Goal: Check status: Check status

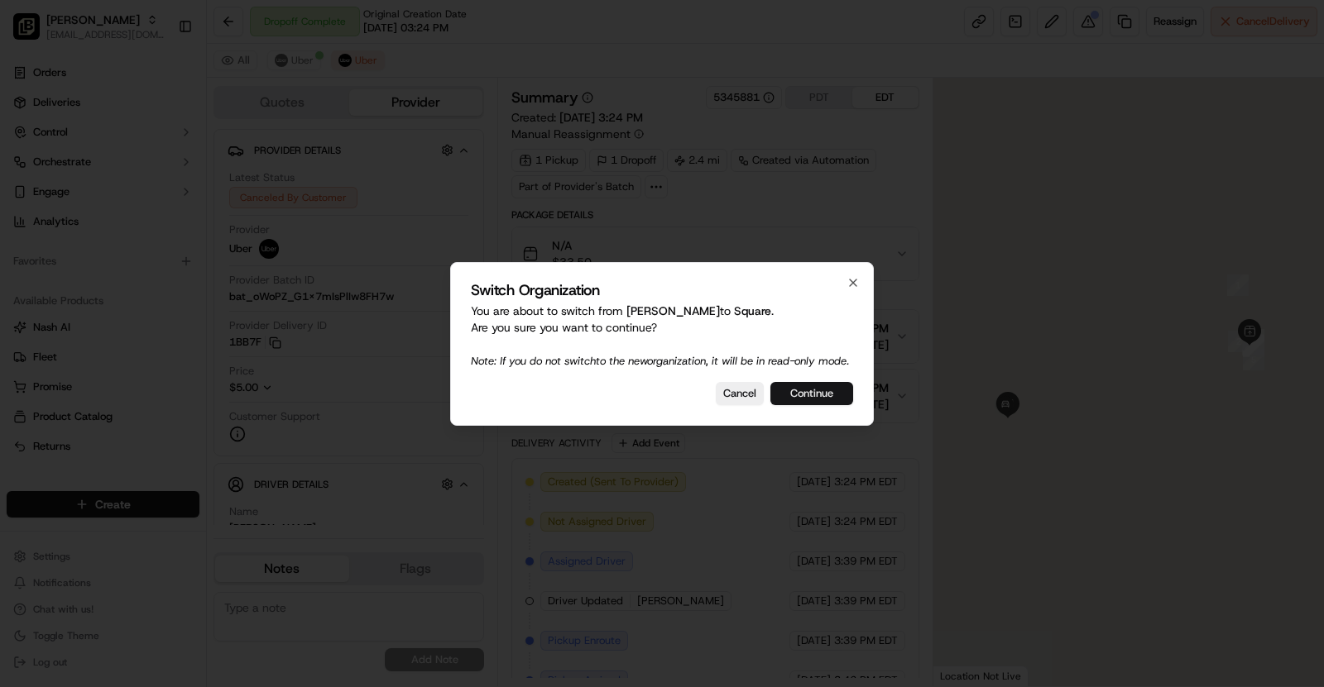
click at [846, 402] on button "Continue" at bounding box center [811, 393] width 83 height 23
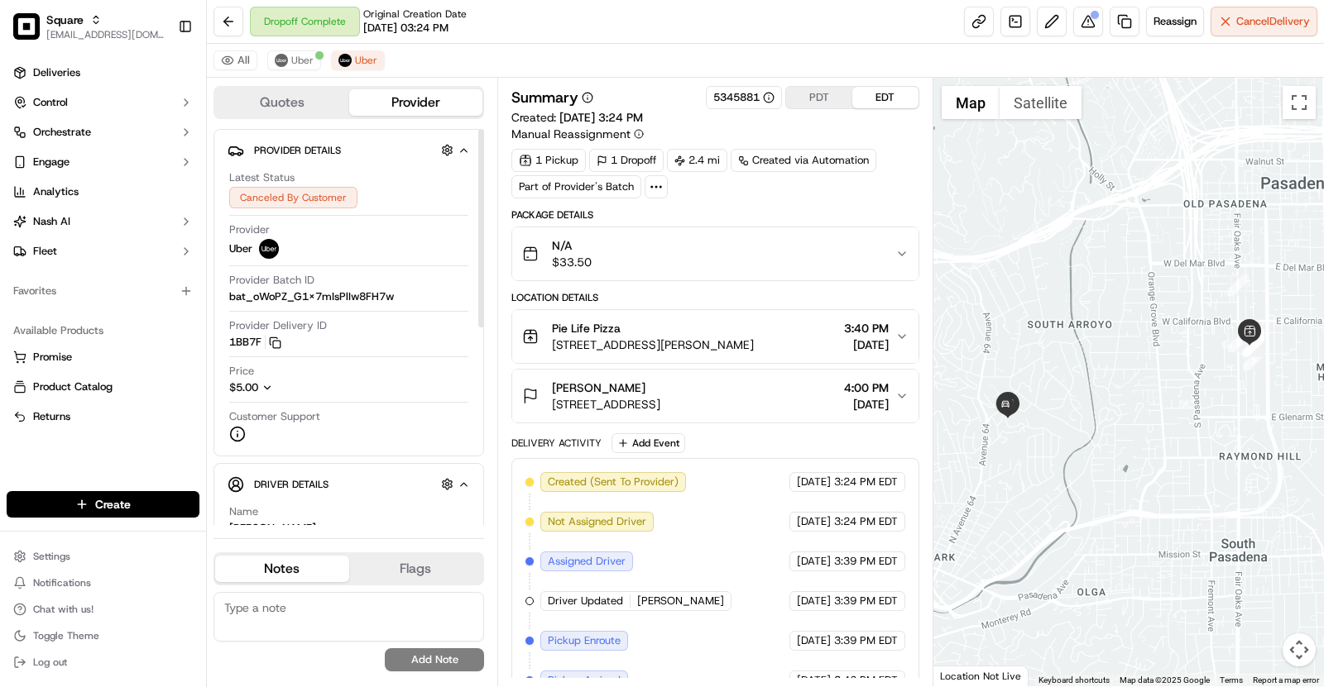
click at [273, 385] on icon "button" at bounding box center [267, 388] width 12 height 12
click at [347, 384] on span "$5.00" at bounding box center [352, 388] width 46 height 15
copy span "5.00"
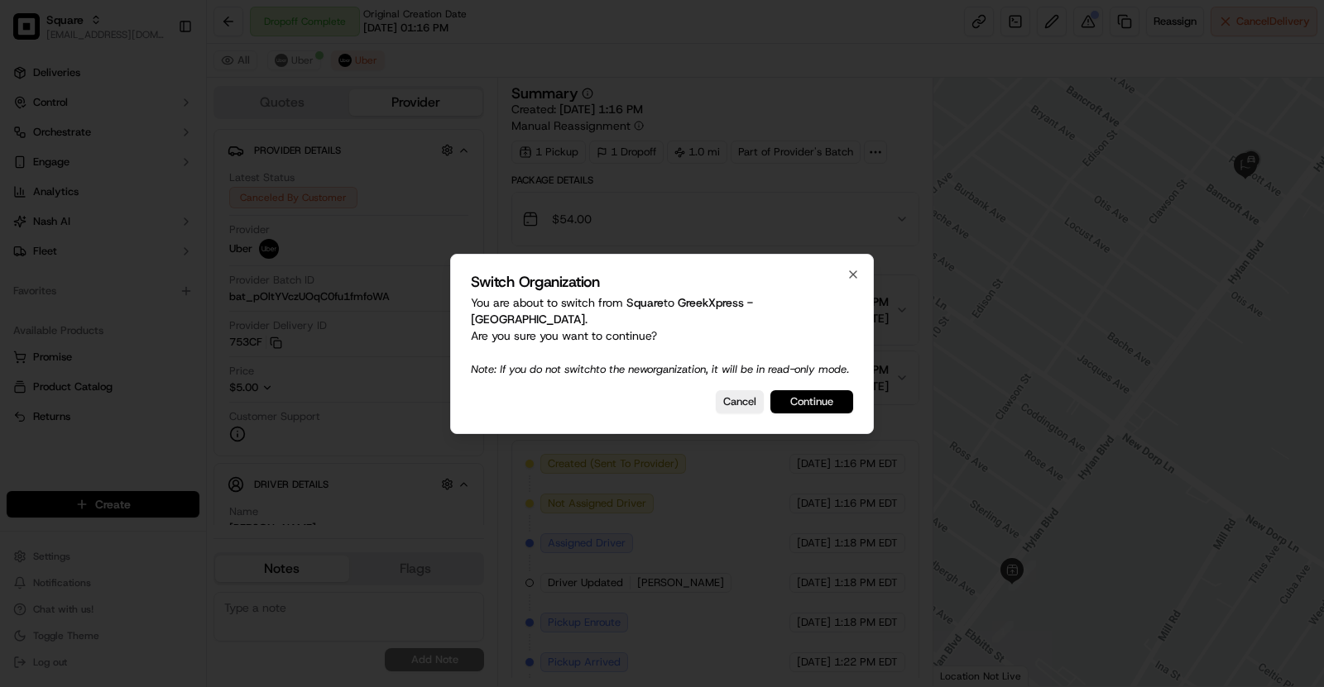
click at [831, 405] on button "Continue" at bounding box center [811, 401] width 83 height 23
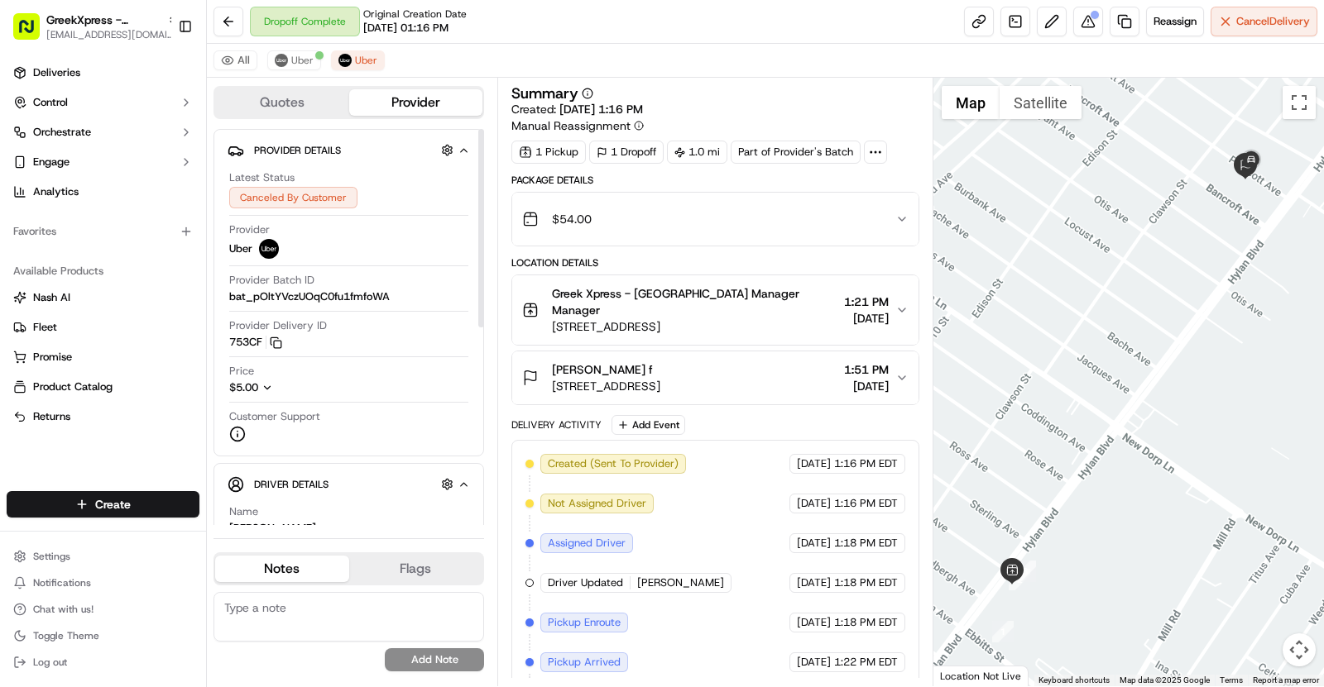
click at [269, 386] on icon "button" at bounding box center [267, 388] width 12 height 12
click at [366, 386] on span "$5.00" at bounding box center [352, 388] width 46 height 15
click at [349, 386] on span "$5.00" at bounding box center [352, 388] width 46 height 15
copy span "5.00"
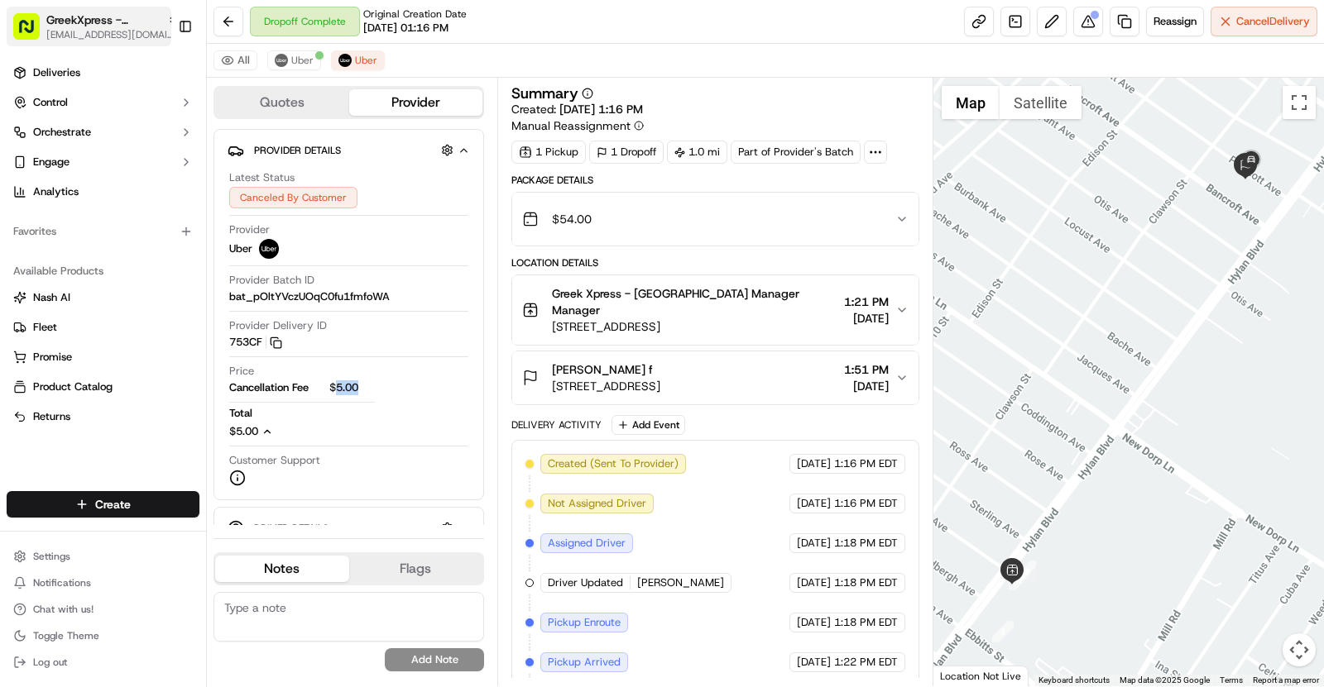
click at [90, 44] on button "GreekXpress - Staten Island asif@usenash.com" at bounding box center [89, 27] width 165 height 40
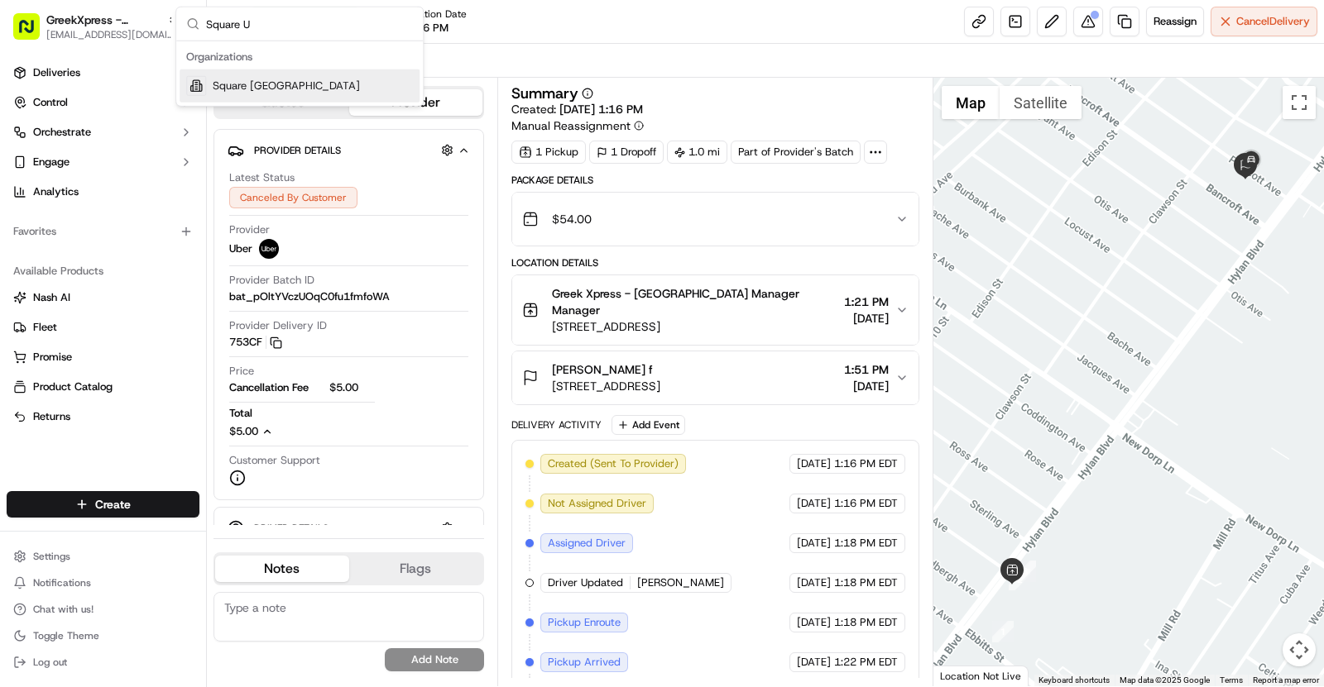
type input "Square U"
click at [303, 92] on div "Square [GEOGRAPHIC_DATA]" at bounding box center [300, 85] width 240 height 33
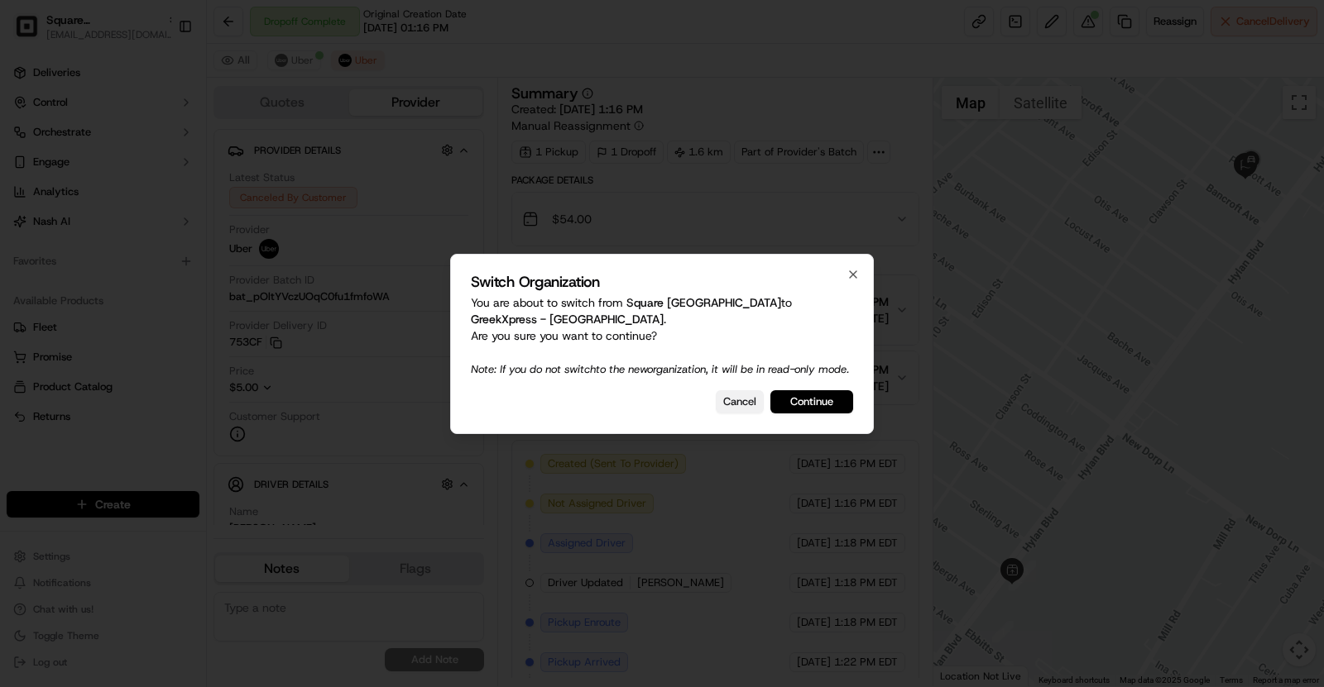
click at [740, 400] on button "Cancel" at bounding box center [740, 401] width 48 height 23
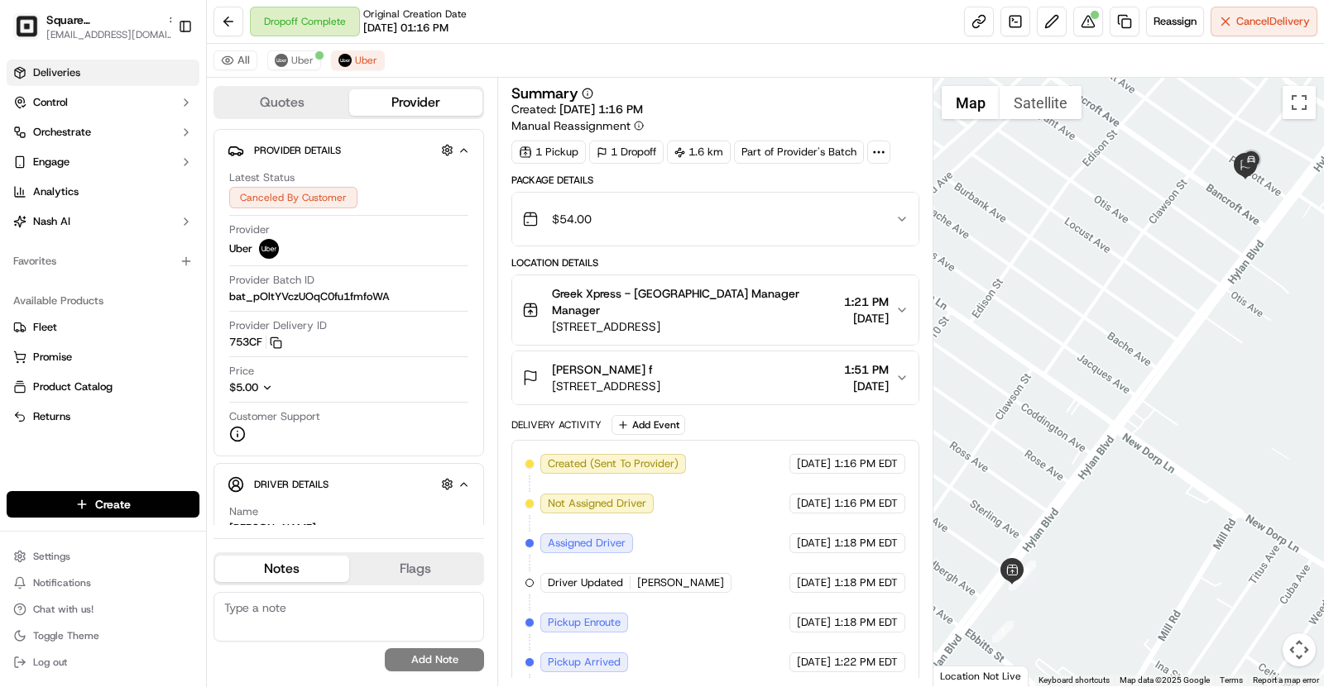
click at [61, 75] on span "Deliveries" at bounding box center [56, 72] width 47 height 15
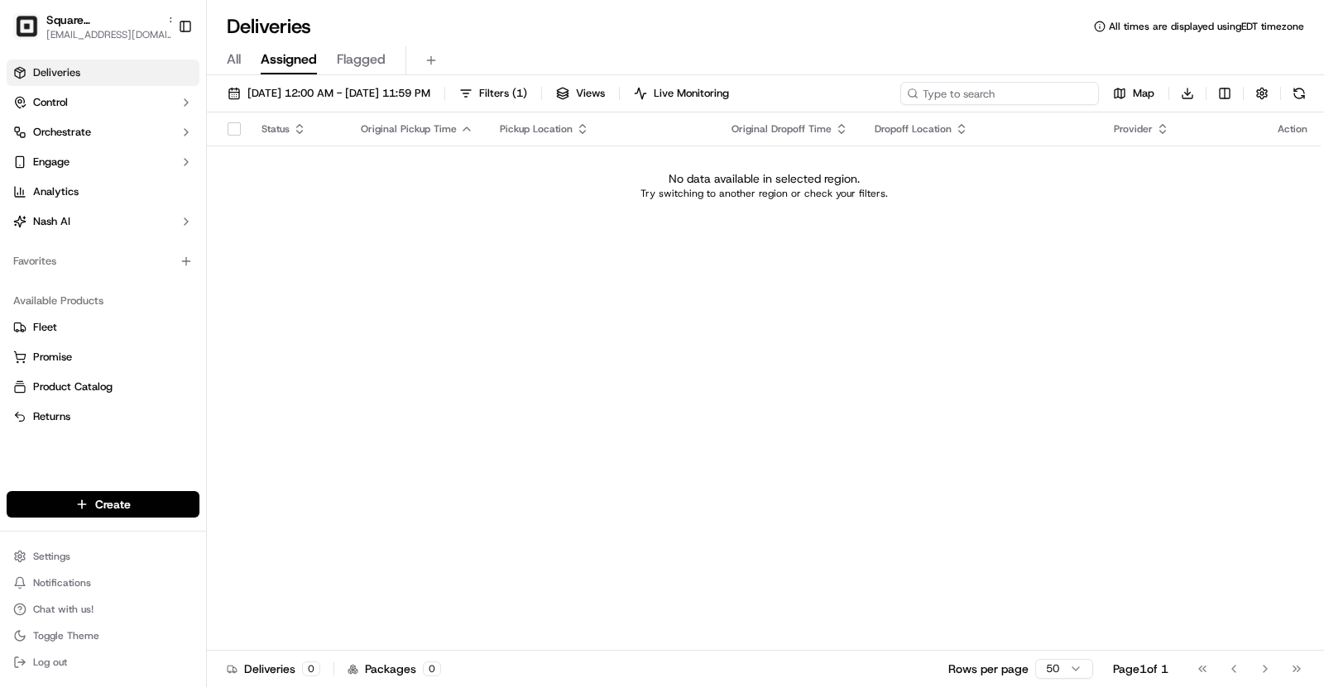
click at [1019, 99] on input at bounding box center [999, 93] width 199 height 23
paste input "9745886"
type input "9745886"
click at [347, 93] on span "09/23/2025 12:00 AM - 09/23/2025 11:59 PM" at bounding box center [338, 93] width 183 height 15
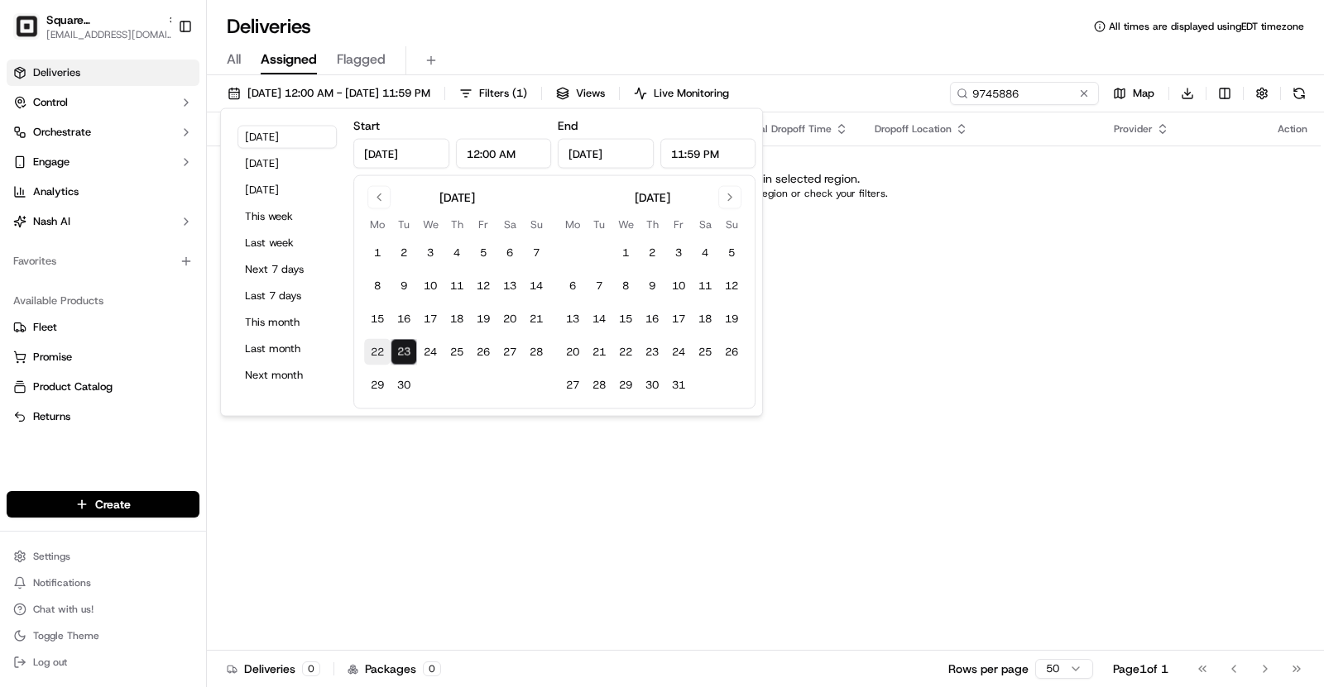
click at [376, 347] on button "22" at bounding box center [377, 352] width 26 height 26
type input "Sep 22, 2025"
click at [376, 347] on button "22" at bounding box center [377, 352] width 26 height 26
click at [727, 50] on div "All Assigned Flagged" at bounding box center [765, 60] width 1117 height 29
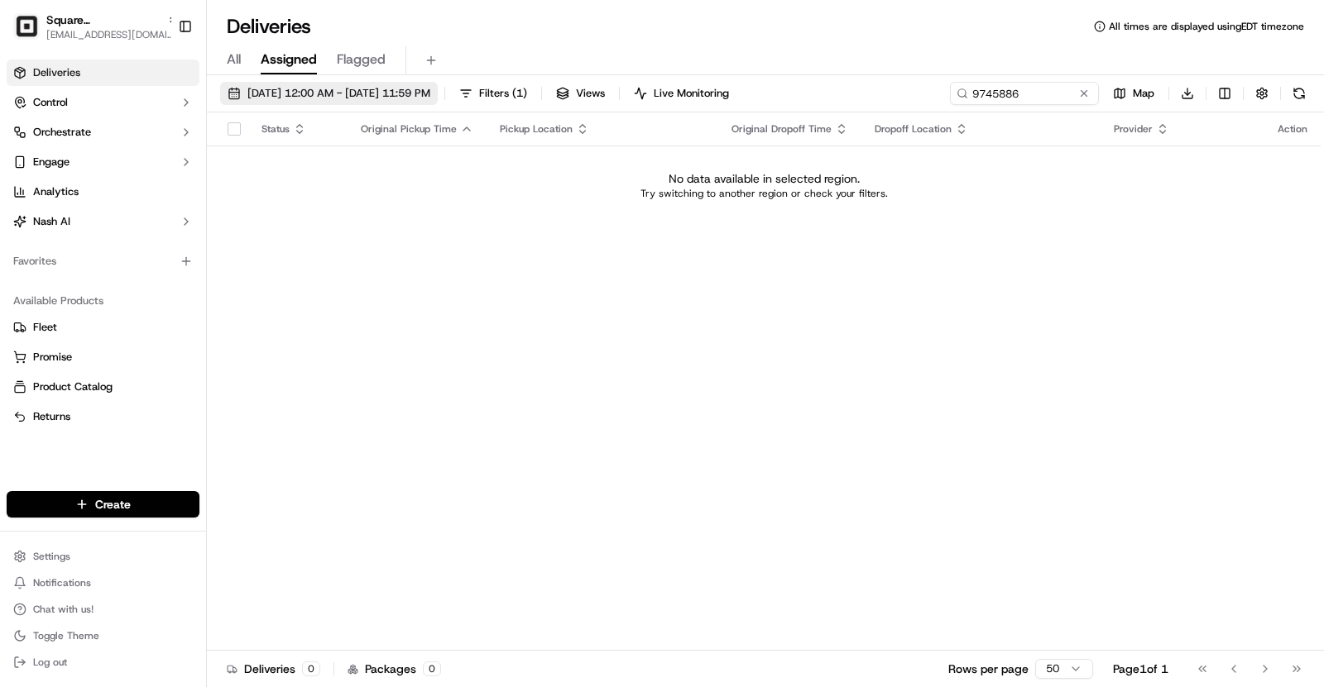
click at [371, 93] on span "09/22/2025 12:00 AM - 09/22/2025 11:59 PM" at bounding box center [338, 93] width 183 height 15
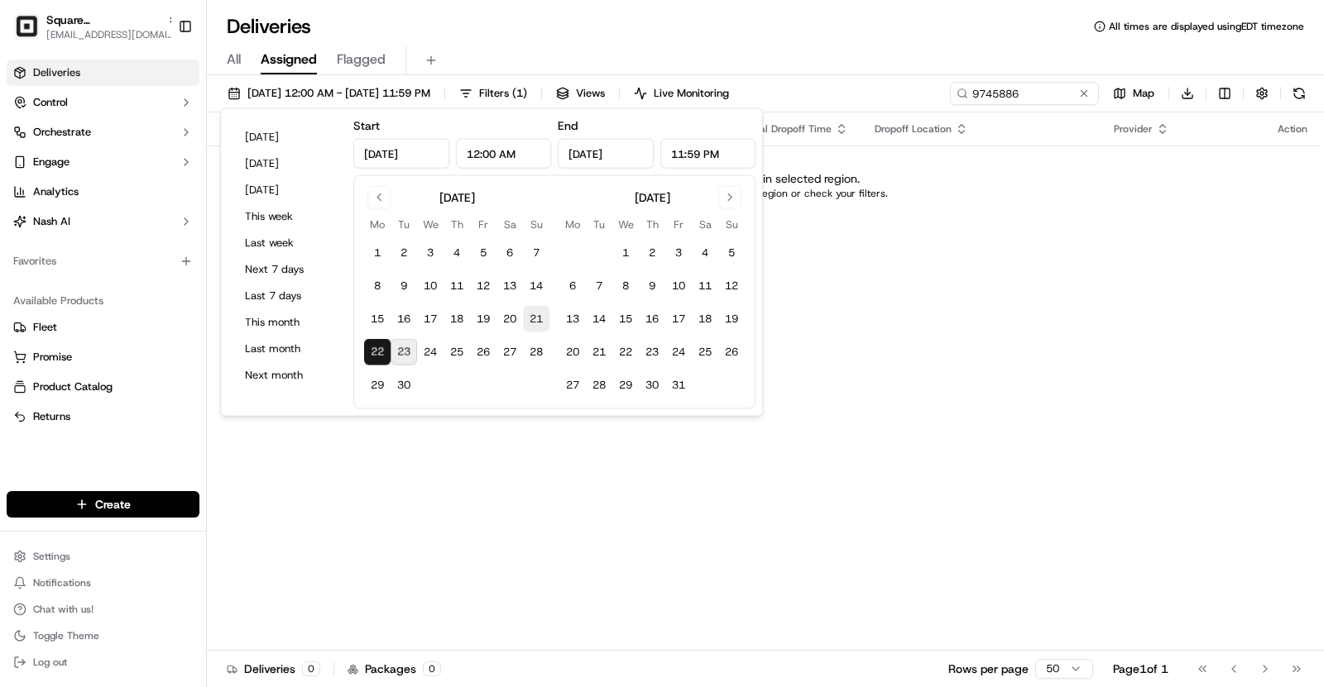
click at [528, 321] on button "21" at bounding box center [536, 319] width 26 height 26
type input "Sep 21, 2025"
click at [528, 321] on button "21" at bounding box center [536, 319] width 26 height 26
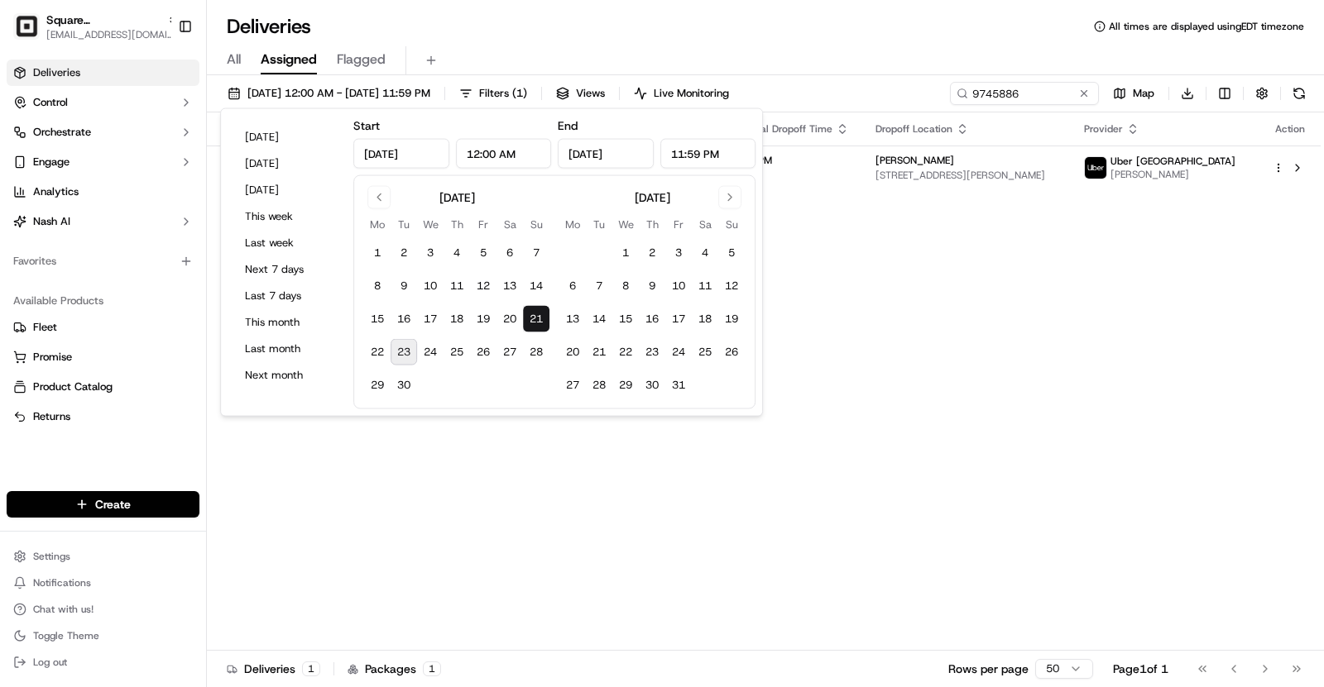
click at [764, 37] on div "Deliveries All times are displayed using EDT timezone" at bounding box center [765, 26] width 1117 height 26
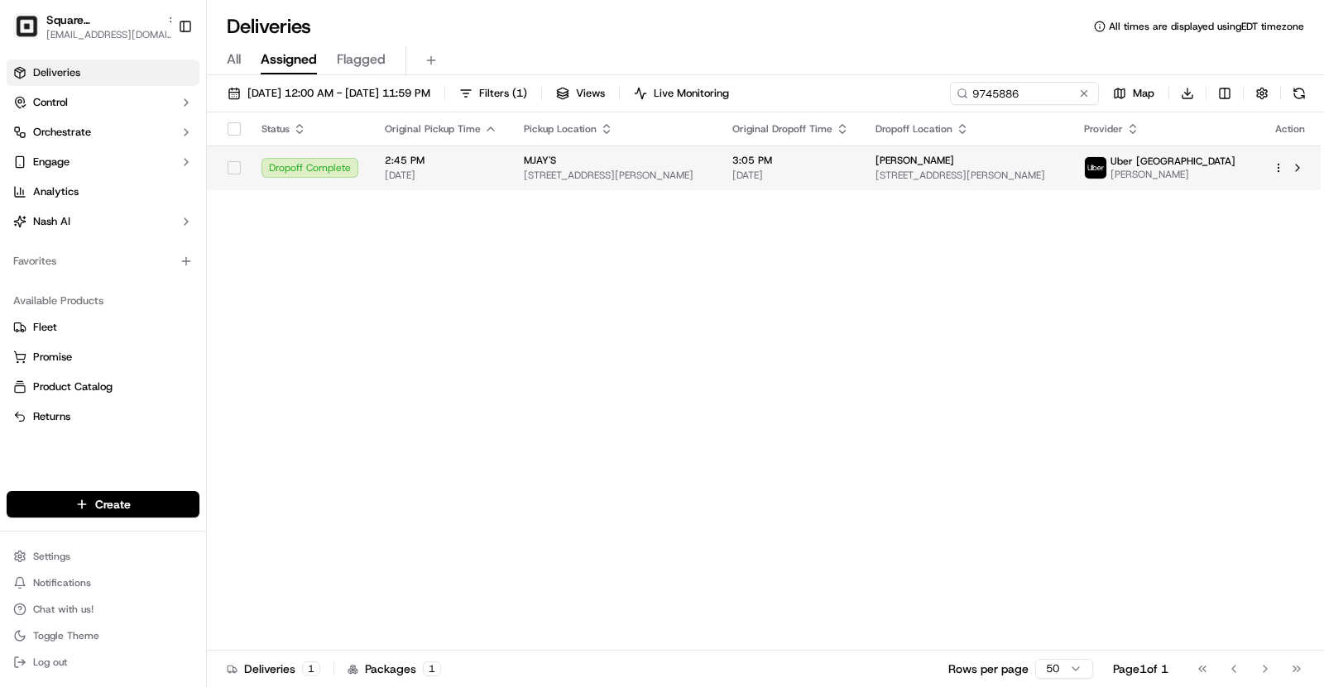
click at [706, 156] on div "MJAY'S" at bounding box center [615, 160] width 182 height 13
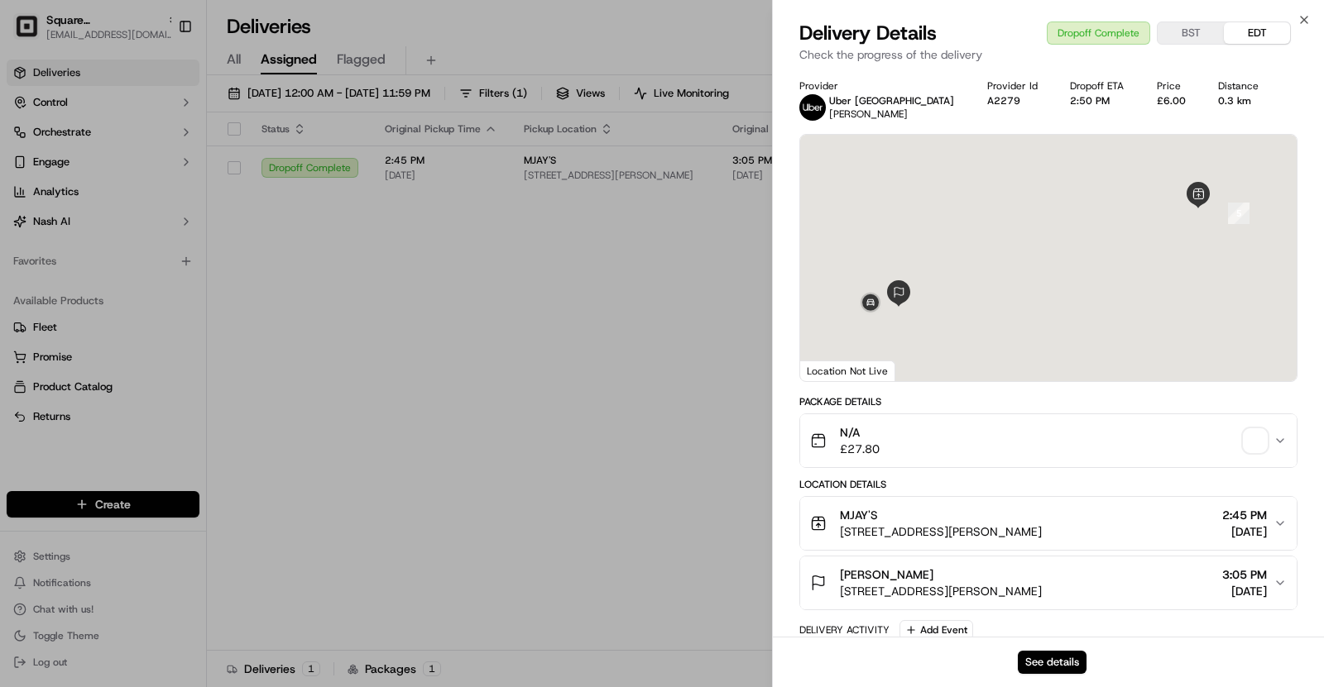
click at [1056, 677] on div "See details" at bounding box center [1048, 662] width 551 height 50
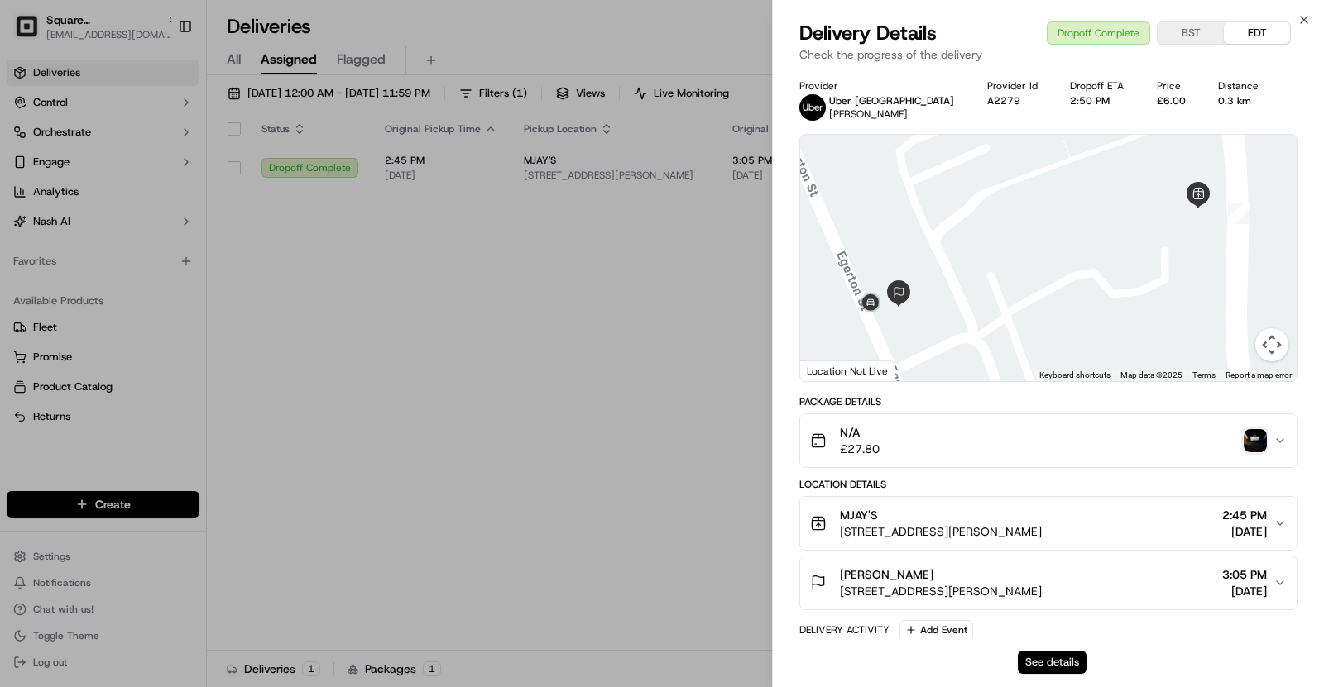
click at [1063, 661] on button "See details" at bounding box center [1052, 662] width 69 height 23
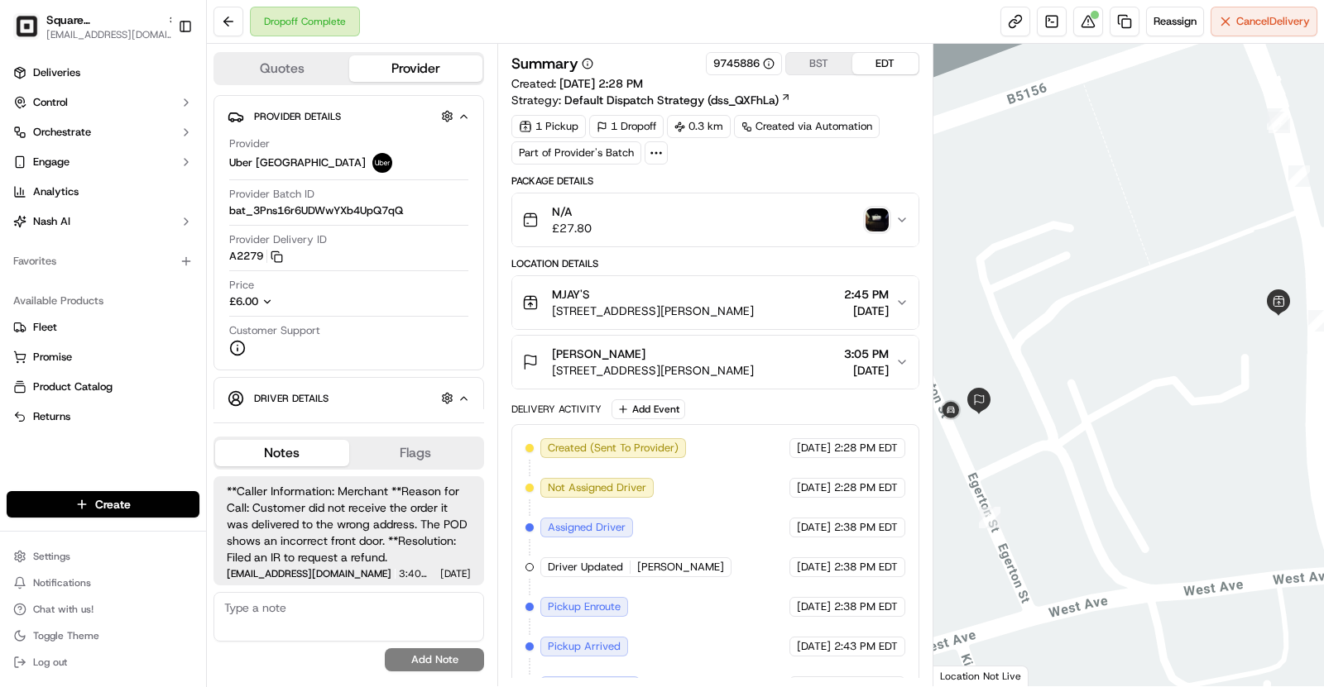
click at [714, 354] on div "Dale Roberts" at bounding box center [653, 354] width 202 height 17
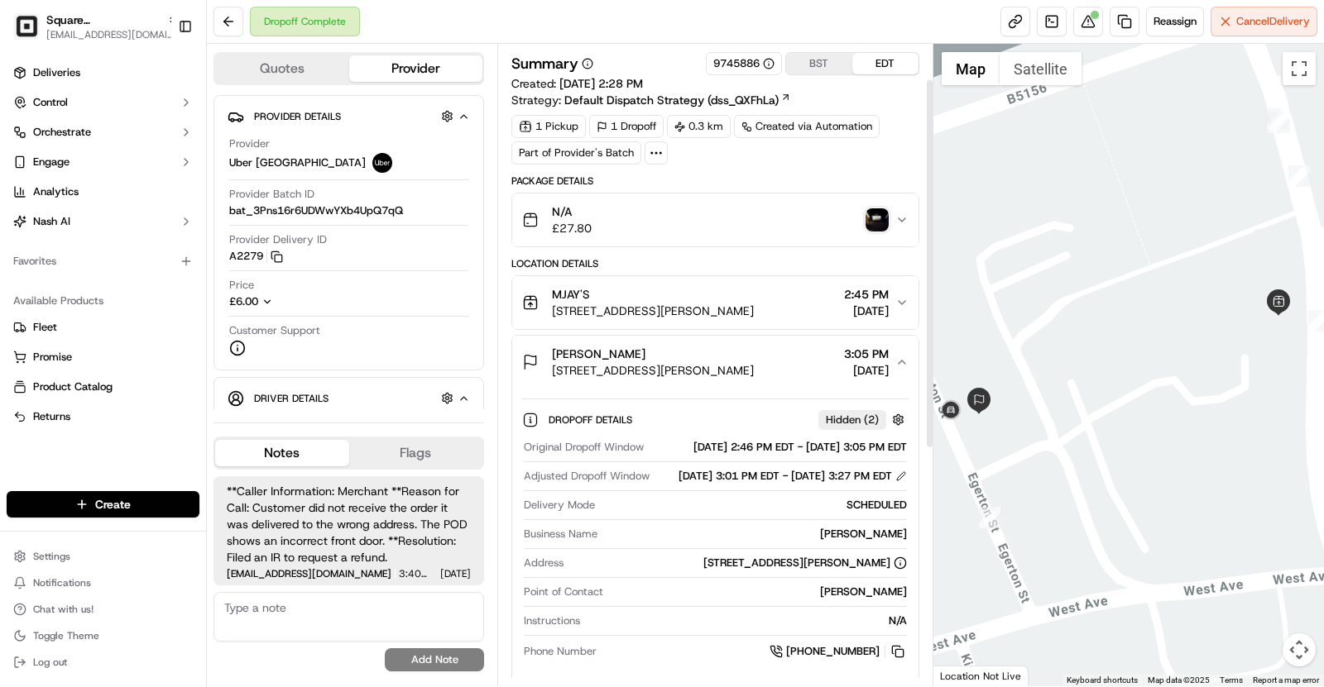
scroll to position [141, 0]
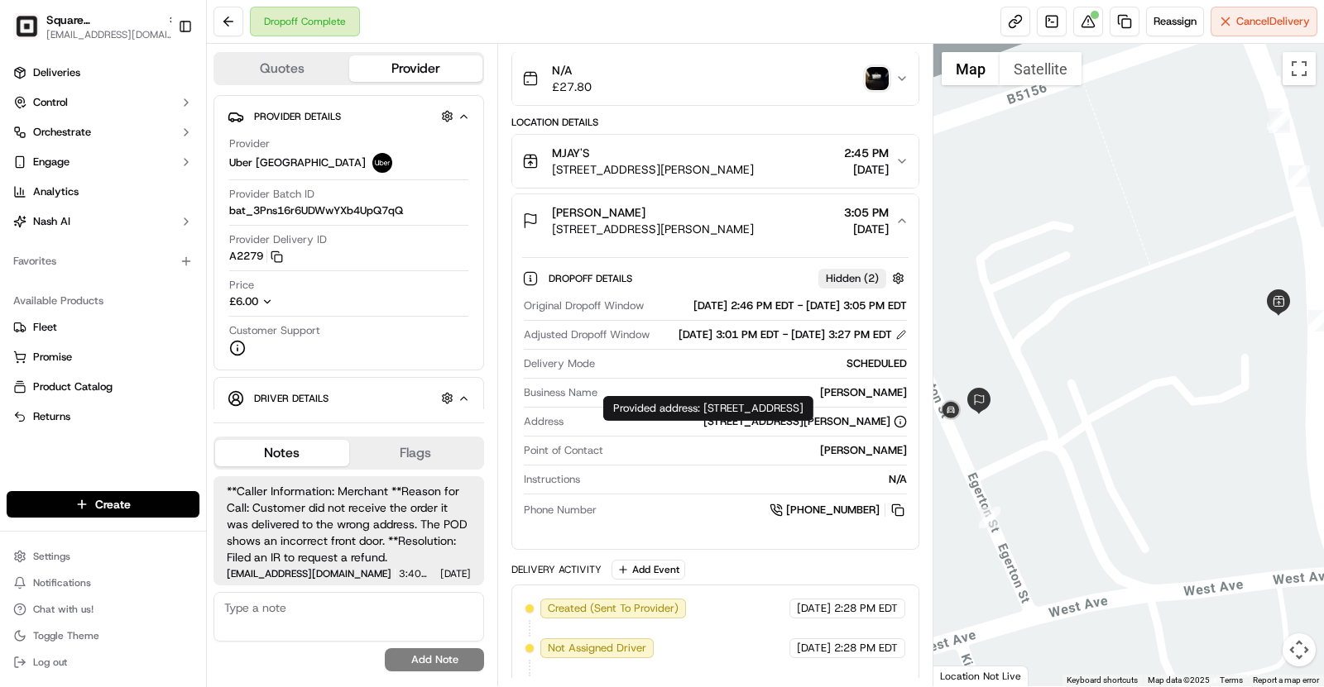
drag, startPoint x: 705, startPoint y: 407, endPoint x: 805, endPoint y: 420, distance: 101.0
click at [805, 420] on div "Provided address: 3 Egerton Mews, Stockton Heath,Warrington,ENG WA4 6QG Provide…" at bounding box center [708, 408] width 210 height 25
copy div "3 Egerton Mews, Stockton Heath,Warrington,ENG WA4 6QG"
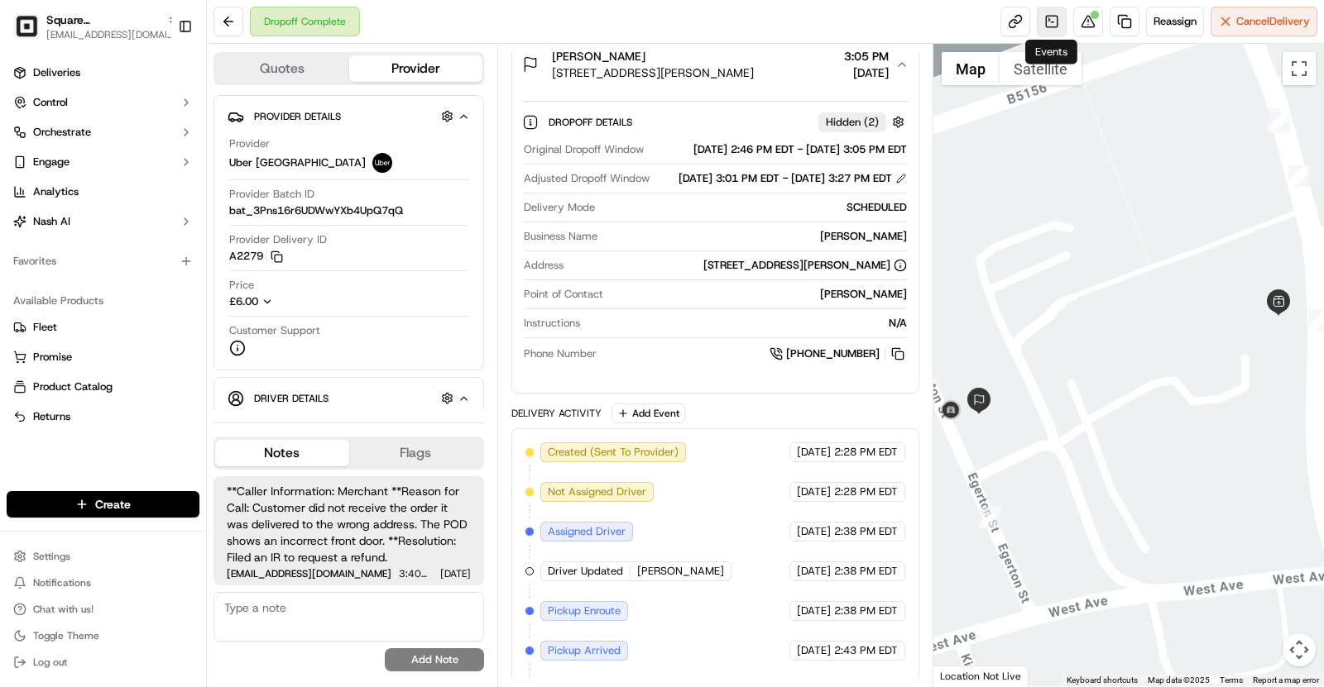
click at [1052, 23] on link at bounding box center [1052, 22] width 30 height 30
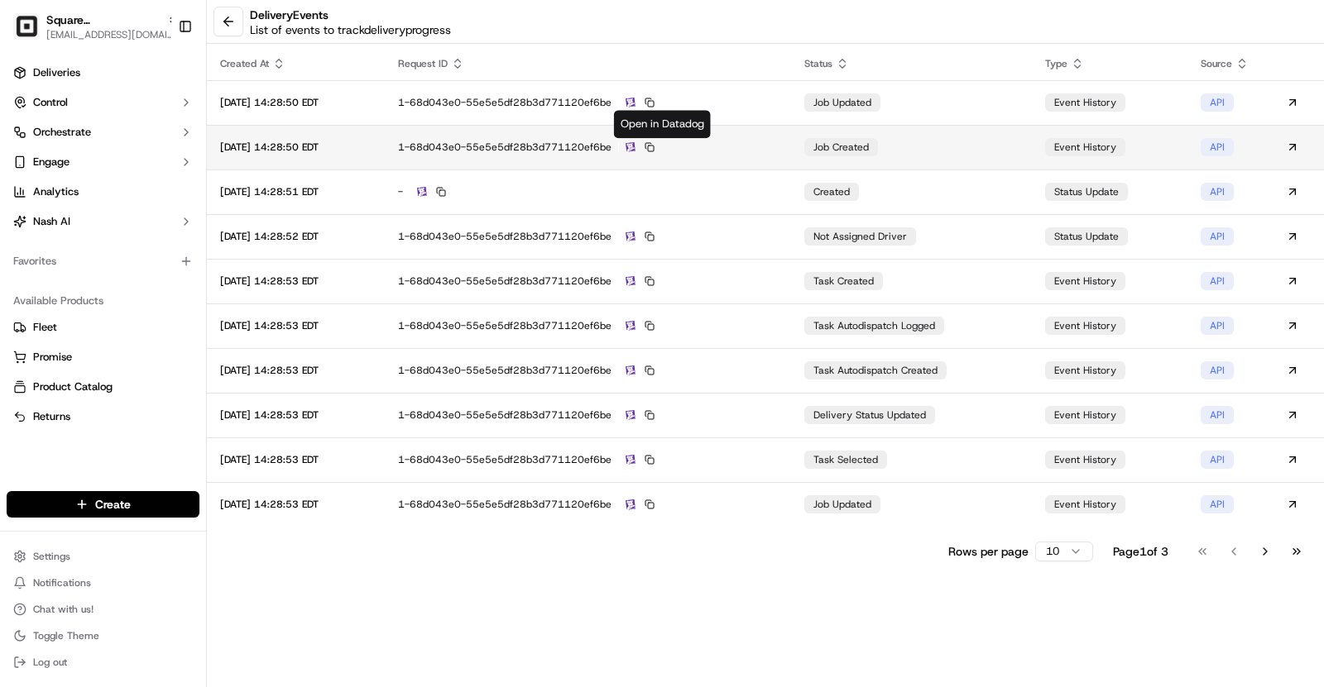
click at [635, 149] on img at bounding box center [630, 147] width 10 height 11
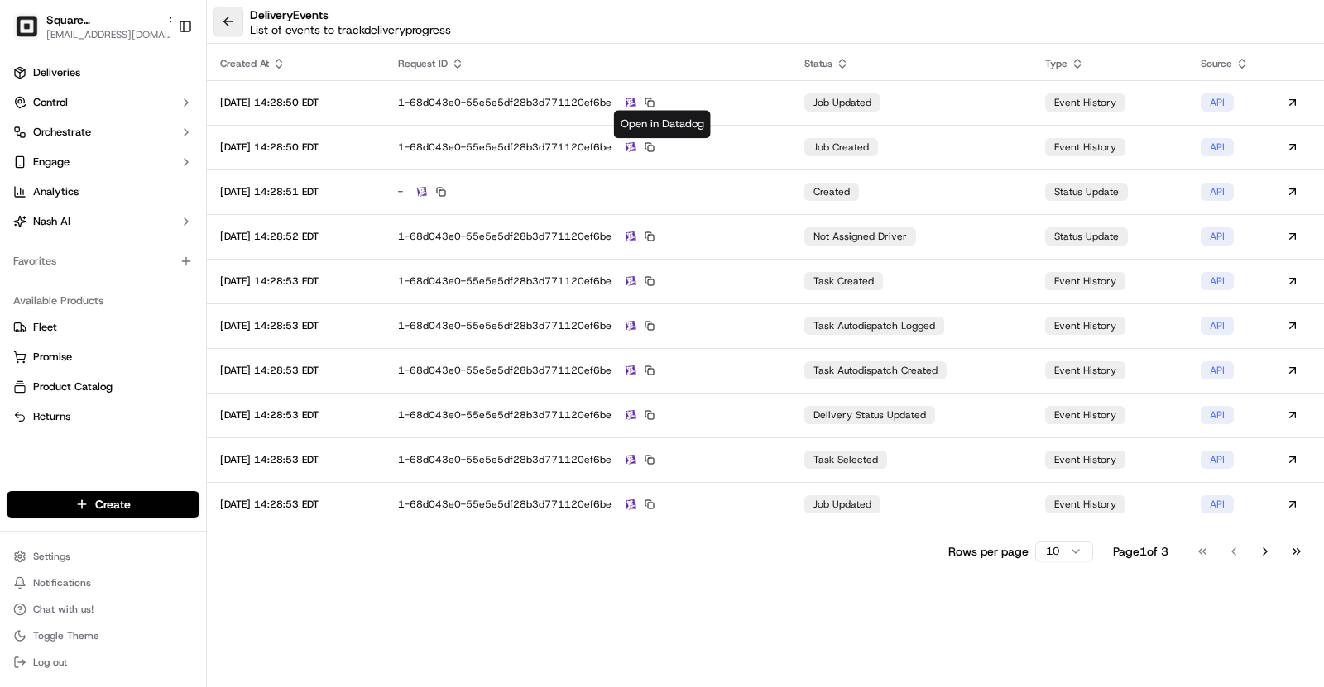
click at [214, 17] on button at bounding box center [228, 22] width 30 height 30
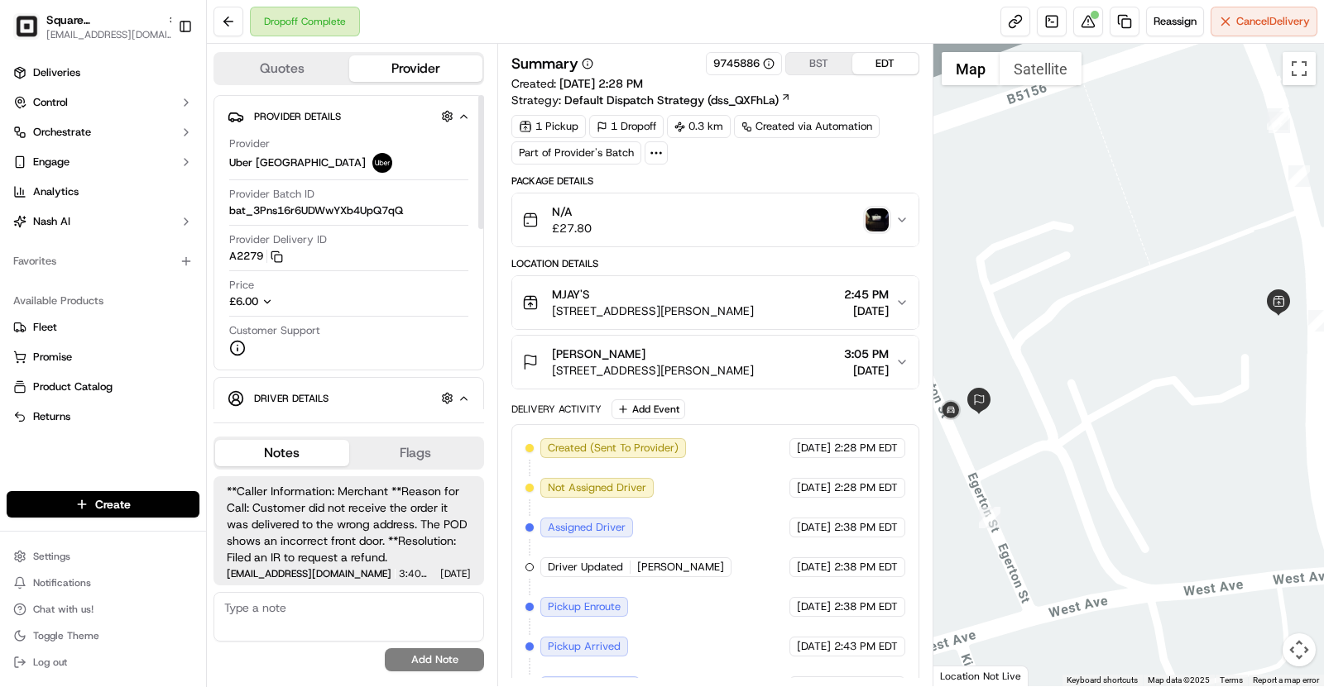
click at [754, 362] on span "3 Egerton St, Stockton Heath, Warrington WA4 6DT, UK" at bounding box center [653, 370] width 202 height 17
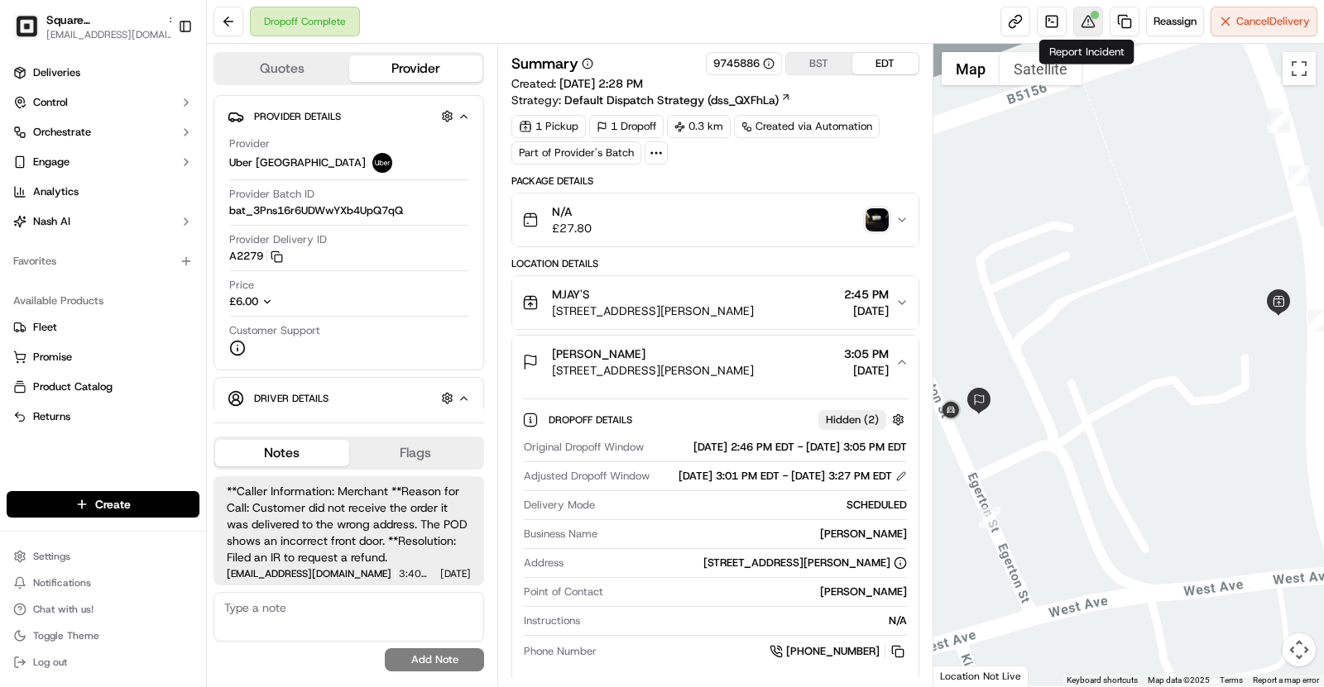
click at [1086, 27] on button at bounding box center [1088, 22] width 30 height 30
click at [697, 366] on span "3 Egerton St, Stockton Heath, Warrington WA4 6DT, UK" at bounding box center [653, 370] width 202 height 17
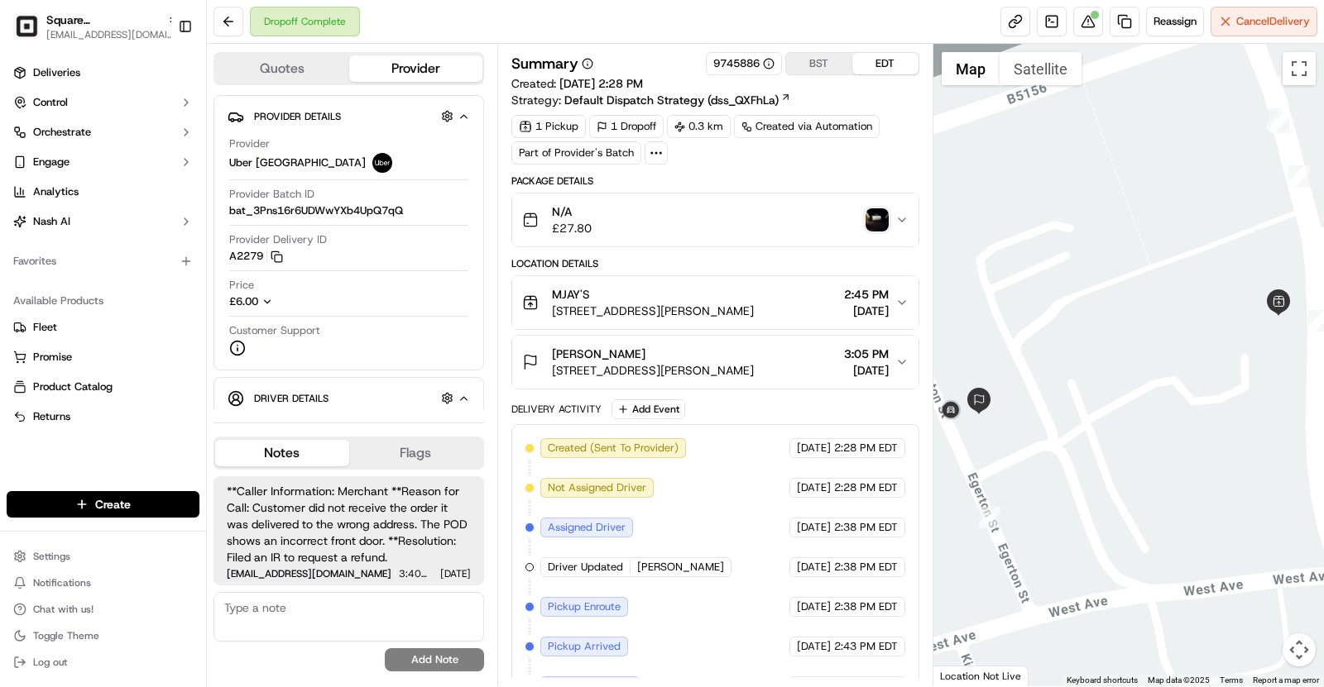
click at [747, 347] on div "Dale Roberts" at bounding box center [653, 354] width 202 height 17
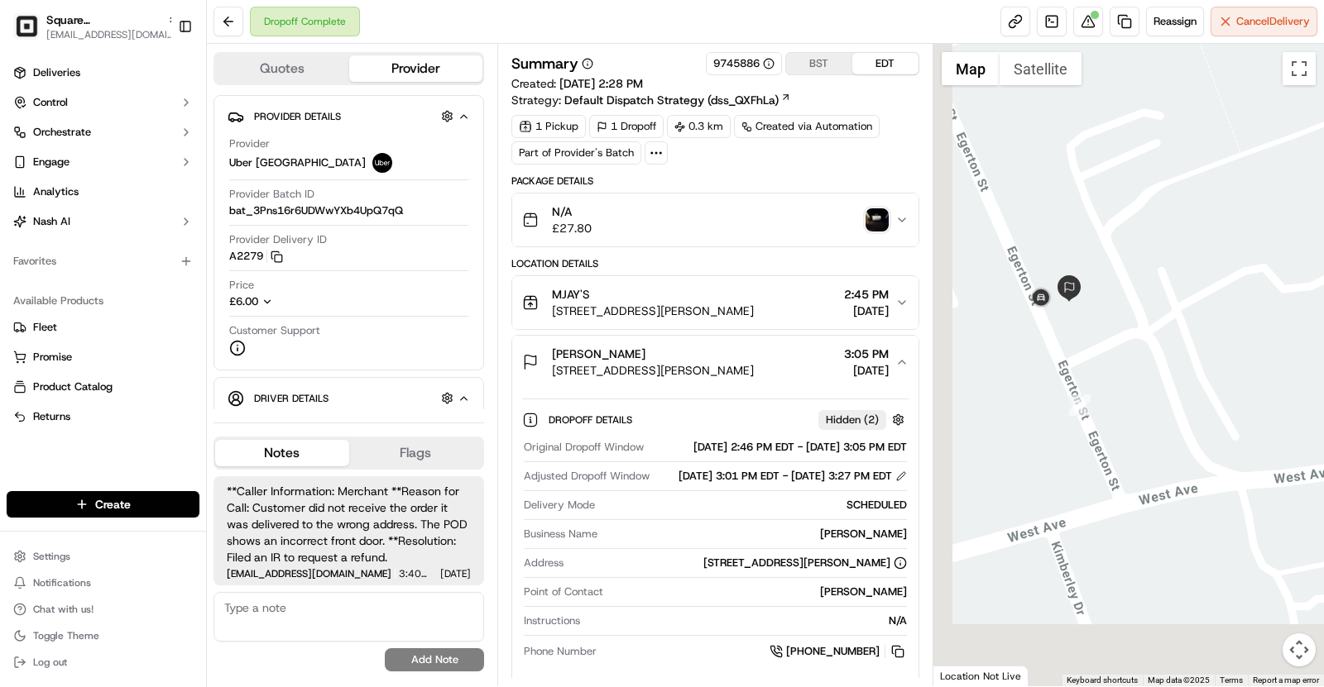
drag, startPoint x: 1010, startPoint y: 421, endPoint x: 1103, endPoint y: 307, distance: 147.0
click at [1103, 307] on div at bounding box center [1128, 365] width 391 height 643
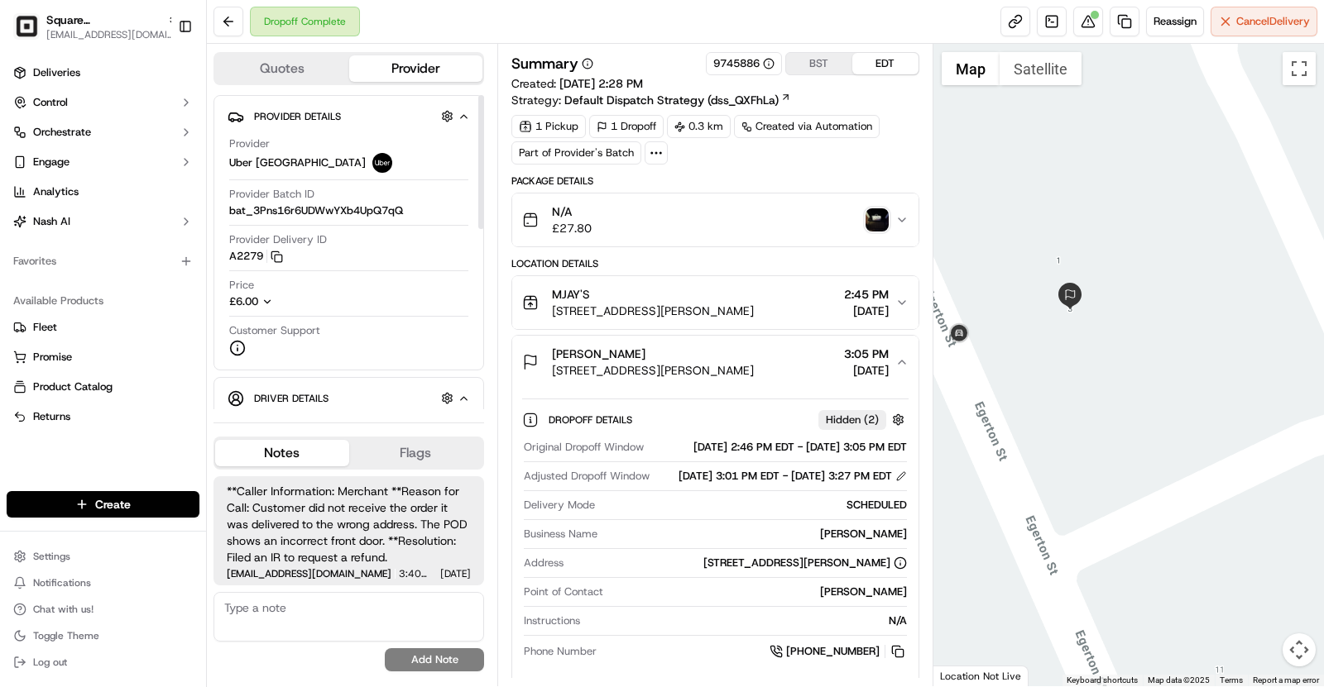
click at [247, 69] on button "Quotes" at bounding box center [282, 68] width 134 height 26
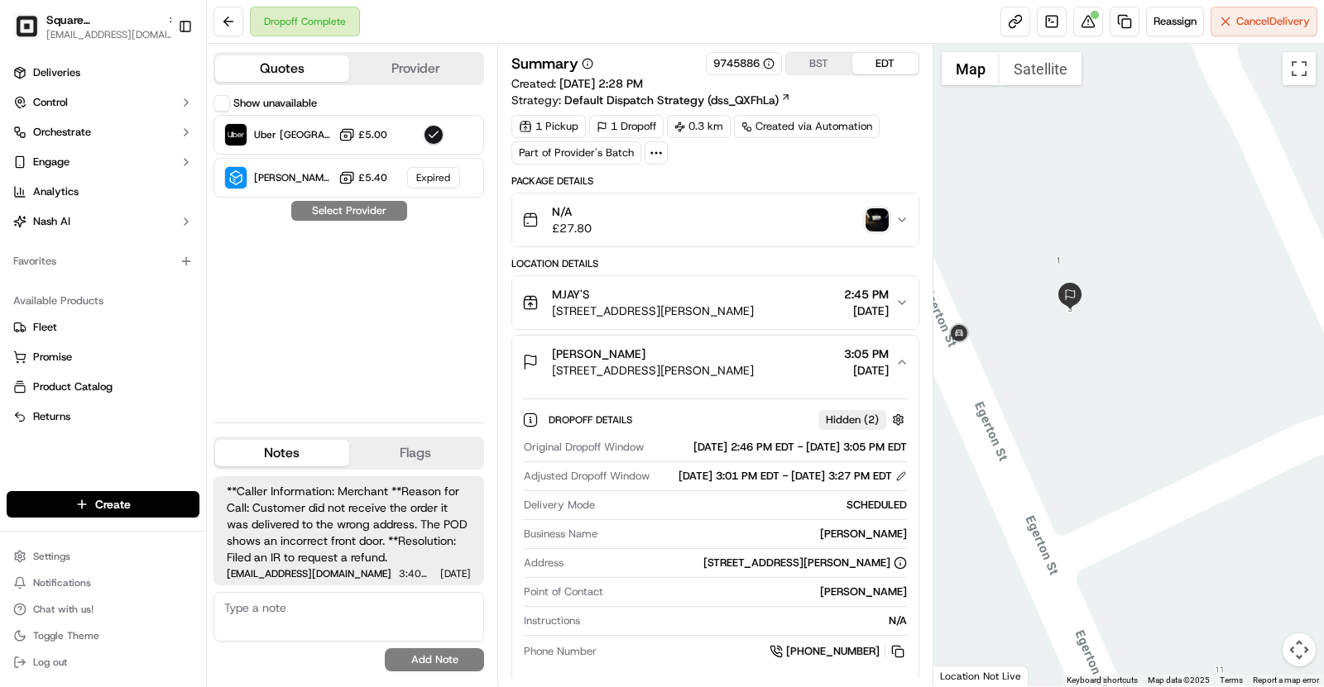
click at [420, 300] on div "Show unavailable Uber UK £5.00 Stuart (UK) £5.40 Expired Select Provider" at bounding box center [348, 252] width 271 height 314
click at [436, 70] on button "Provider" at bounding box center [416, 68] width 134 height 26
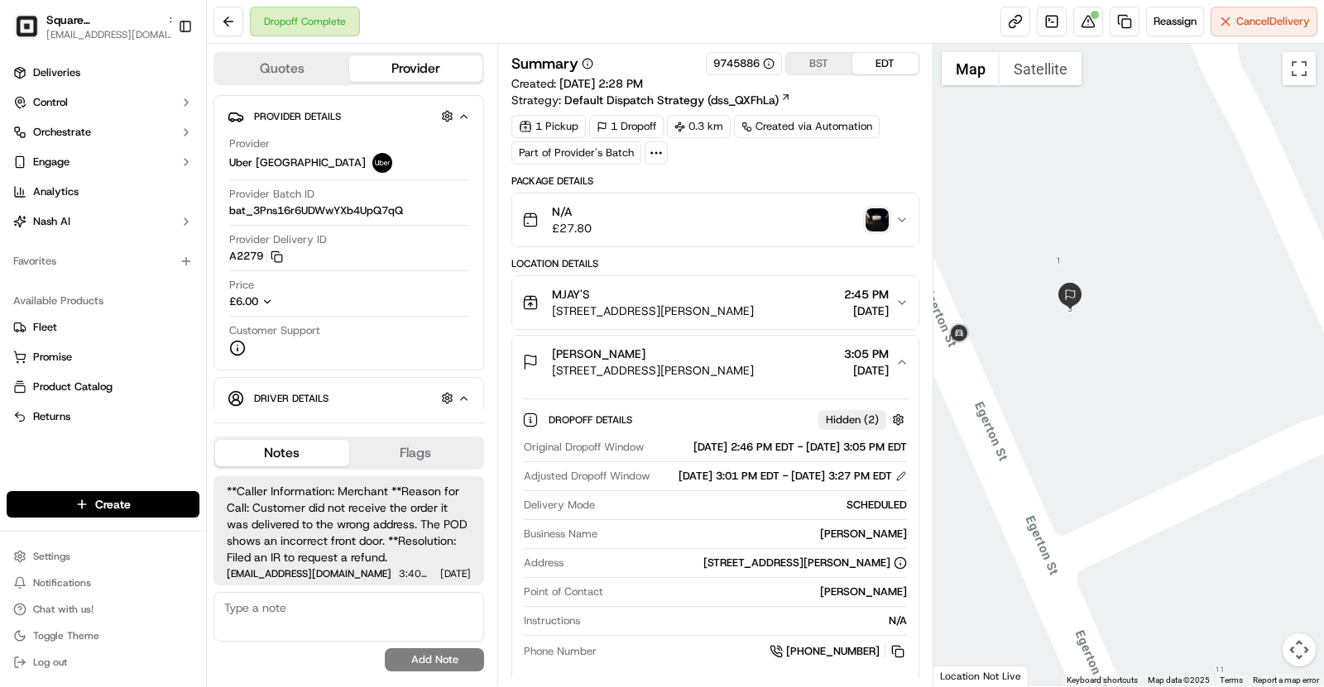
click at [874, 220] on img "button" at bounding box center [876, 219] width 23 height 23
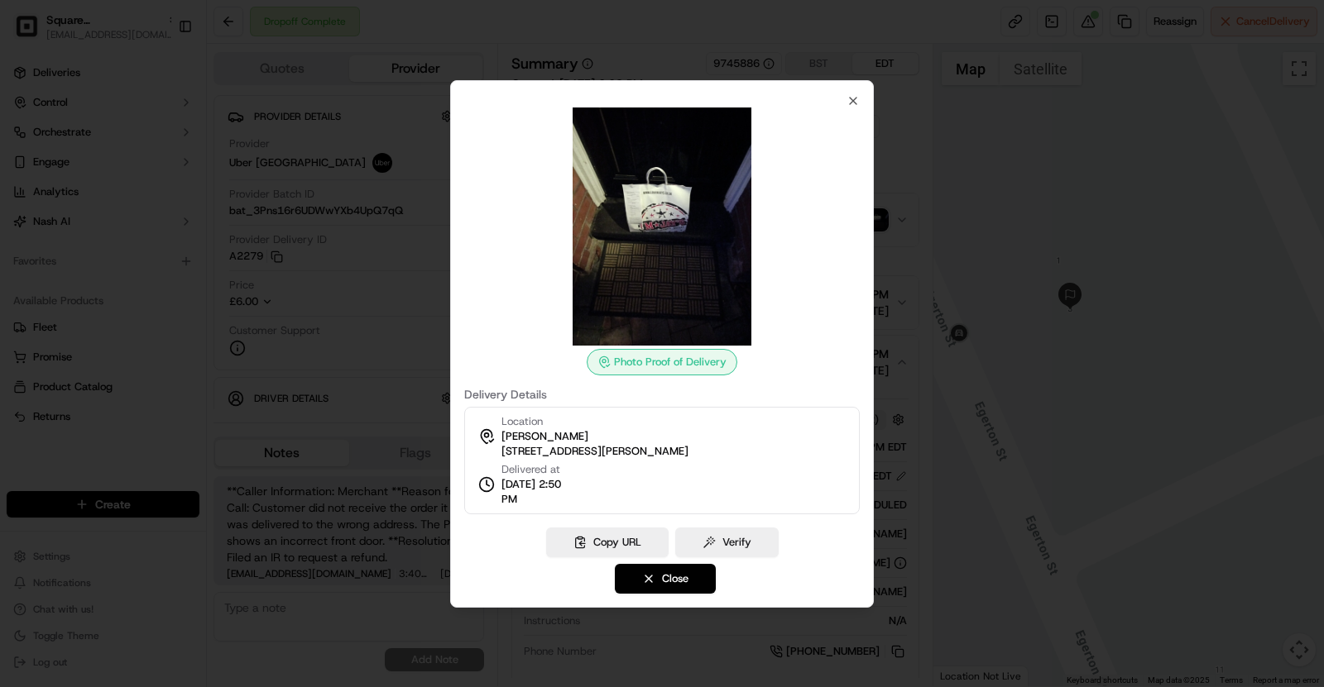
click at [410, 242] on div at bounding box center [662, 343] width 1324 height 687
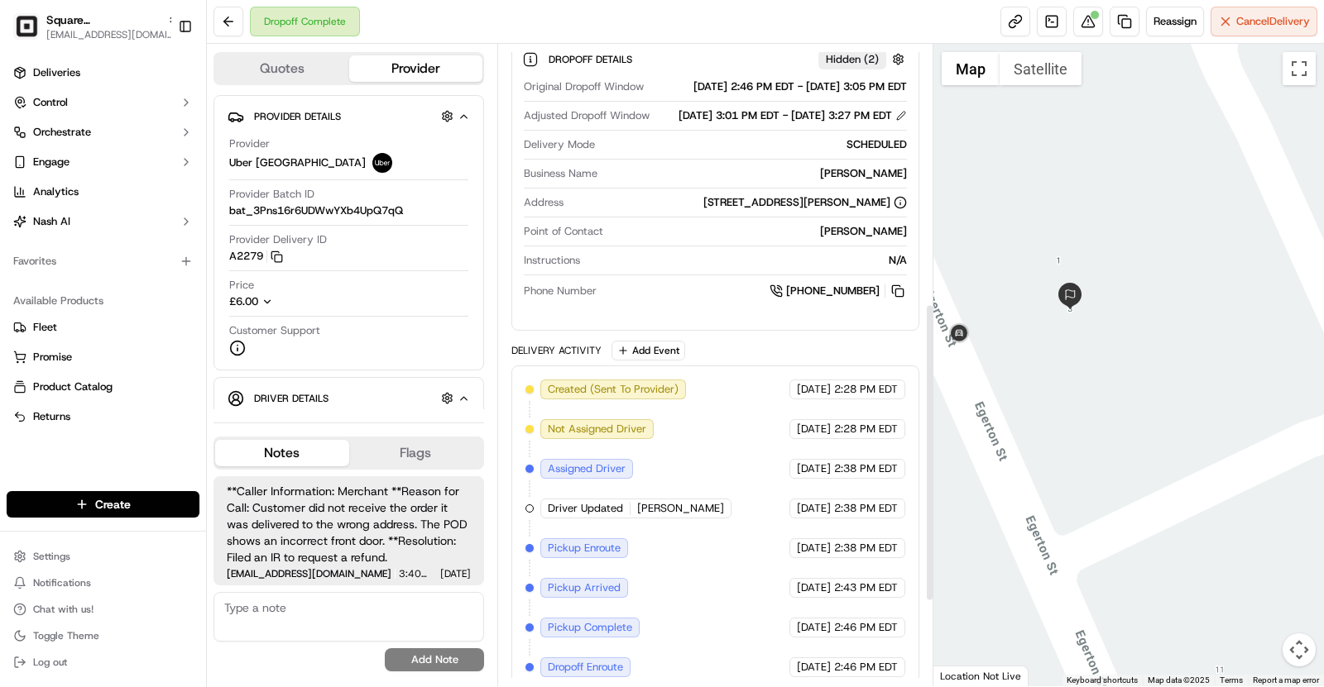
scroll to position [738, 0]
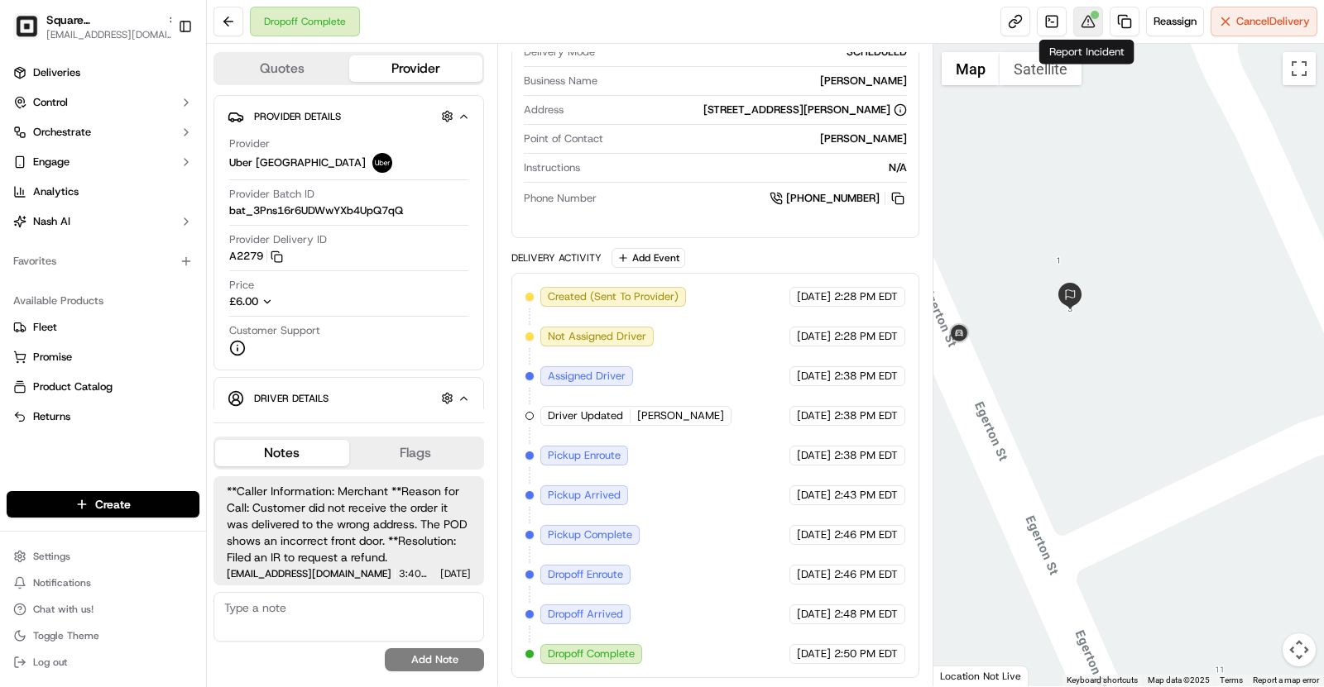
click at [1084, 18] on button at bounding box center [1088, 22] width 30 height 30
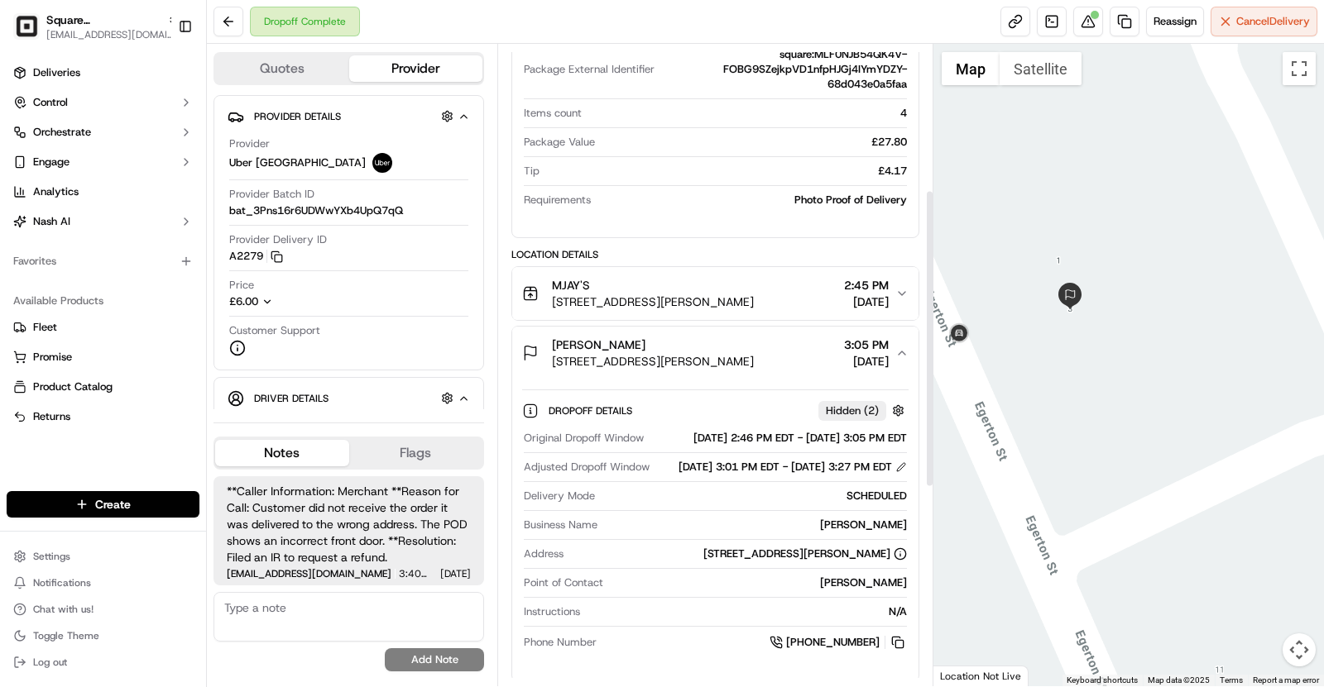
scroll to position [364, 0]
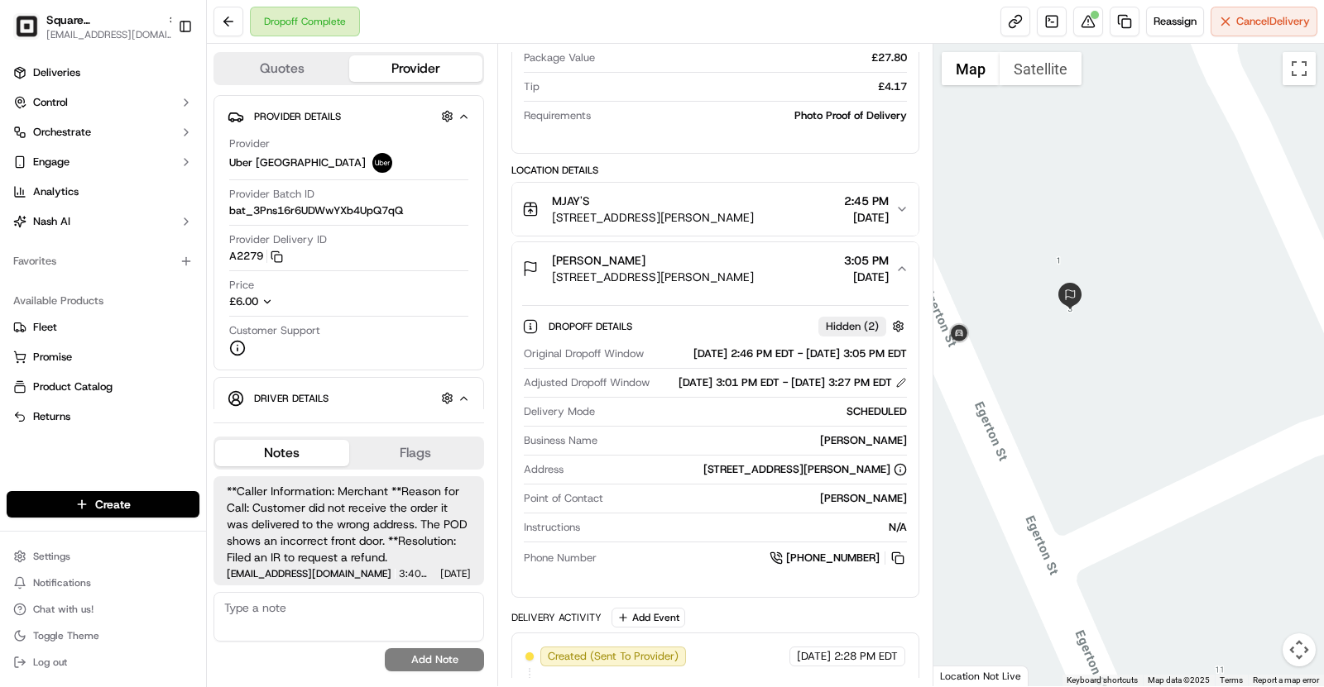
click at [754, 269] on span "3 Egerton St, Stockton Heath, Warrington WA4 6DT, UK" at bounding box center [653, 277] width 202 height 17
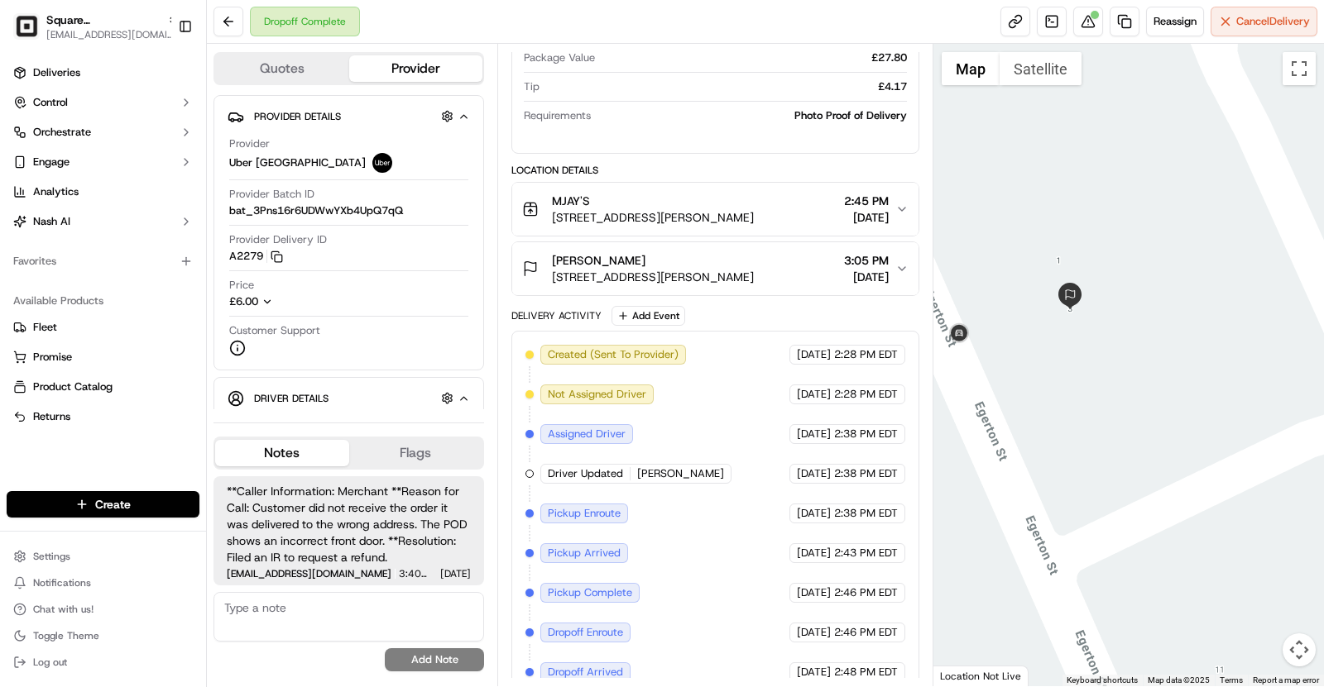
click at [754, 278] on span "3 Egerton St, Stockton Heath, Warrington WA4 6DT, UK" at bounding box center [653, 277] width 202 height 17
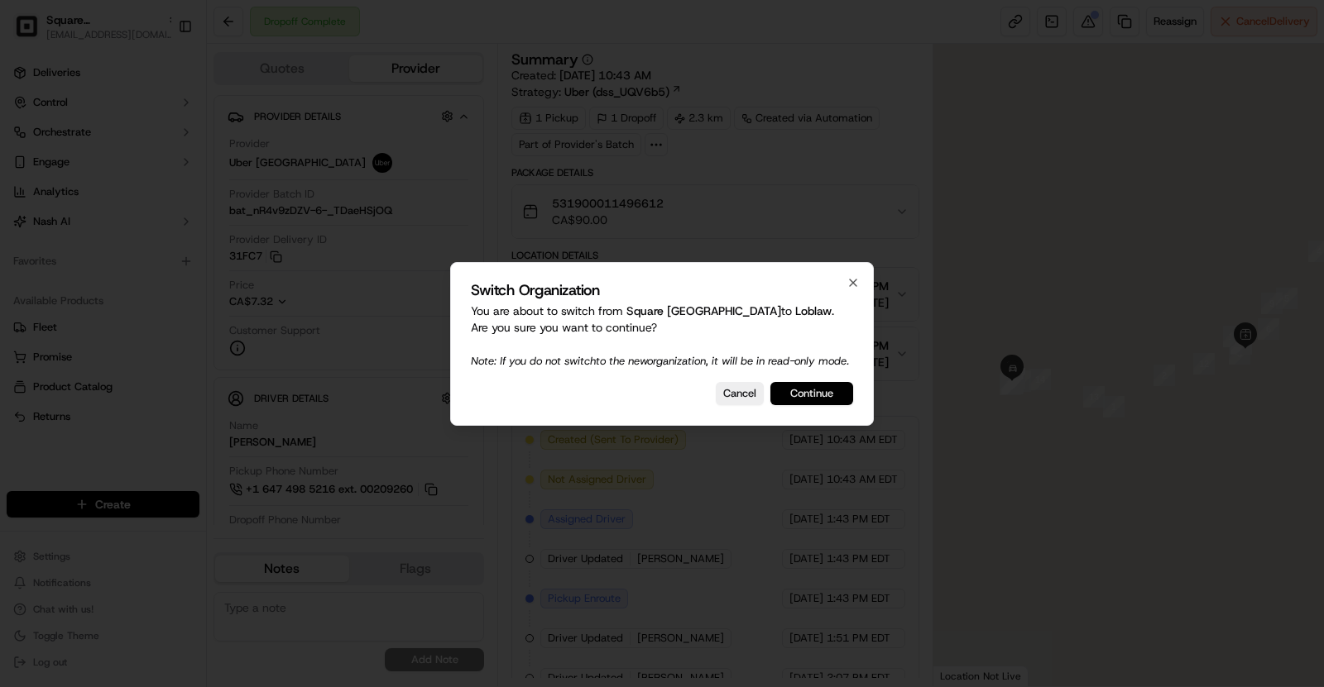
click at [831, 400] on button "Continue" at bounding box center [811, 393] width 83 height 23
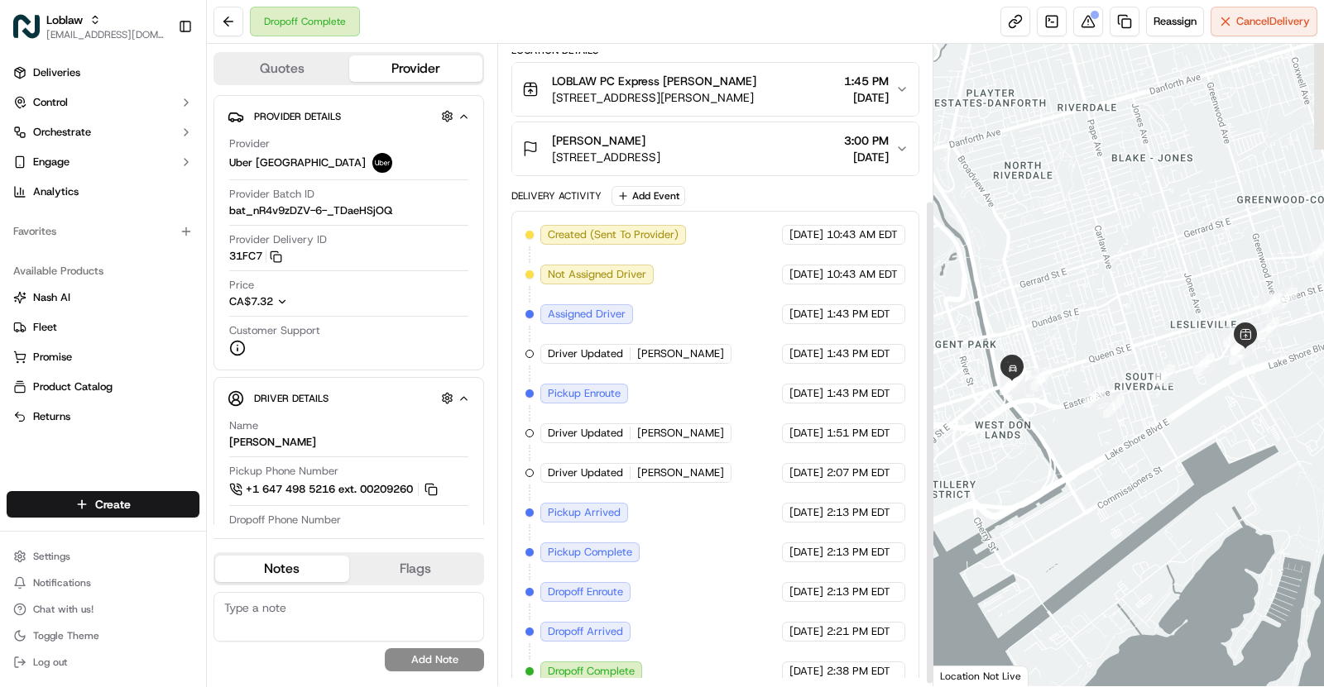
scroll to position [208, 0]
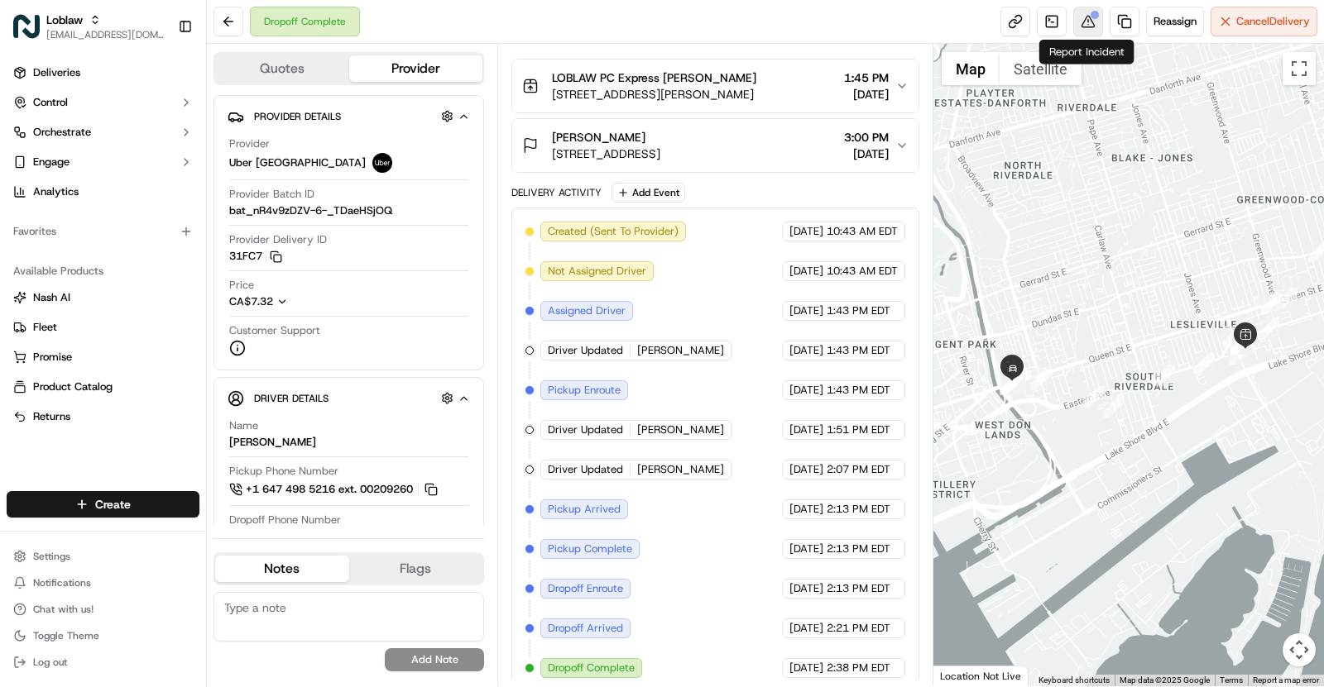
click at [1090, 22] on button at bounding box center [1088, 22] width 30 height 30
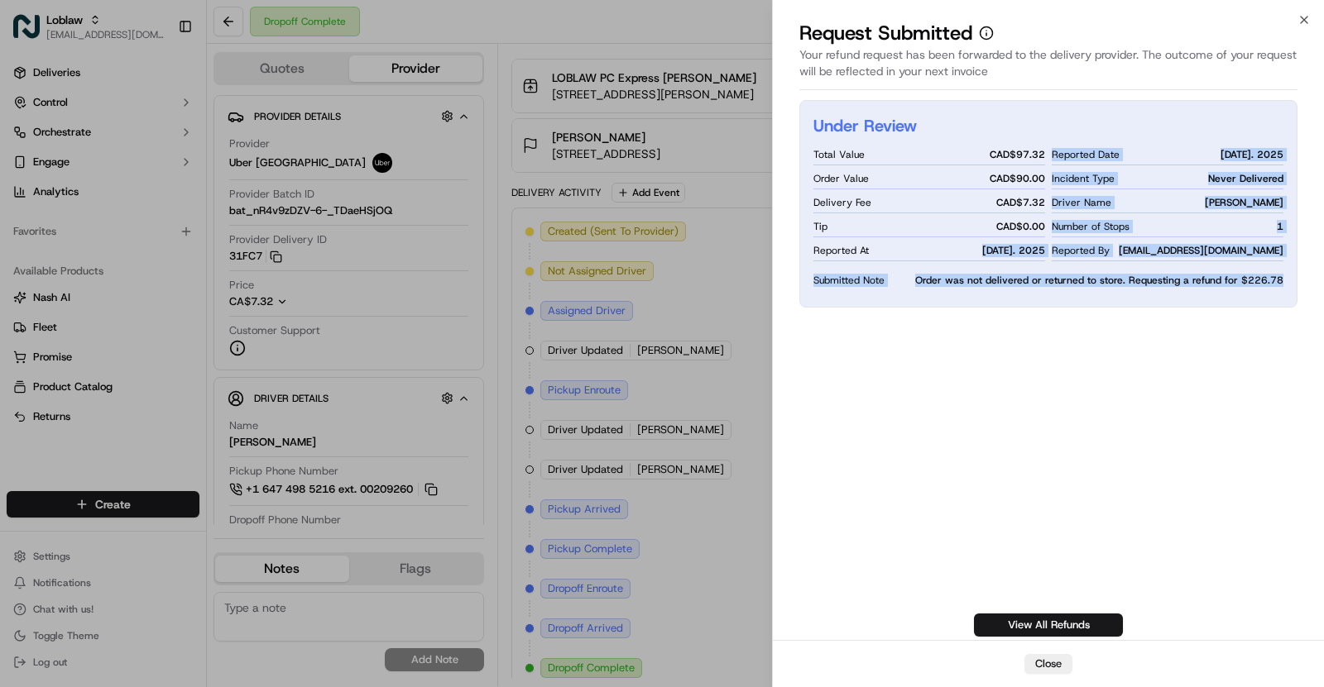
drag, startPoint x: 960, startPoint y: 246, endPoint x: 1146, endPoint y: 299, distance: 192.7
click at [1146, 299] on div "Under Review Total Value CAD$ 97.32 Order Value CAD$ 90.00 Delivery Fee CAD$ 7.…" at bounding box center [1048, 204] width 498 height 208
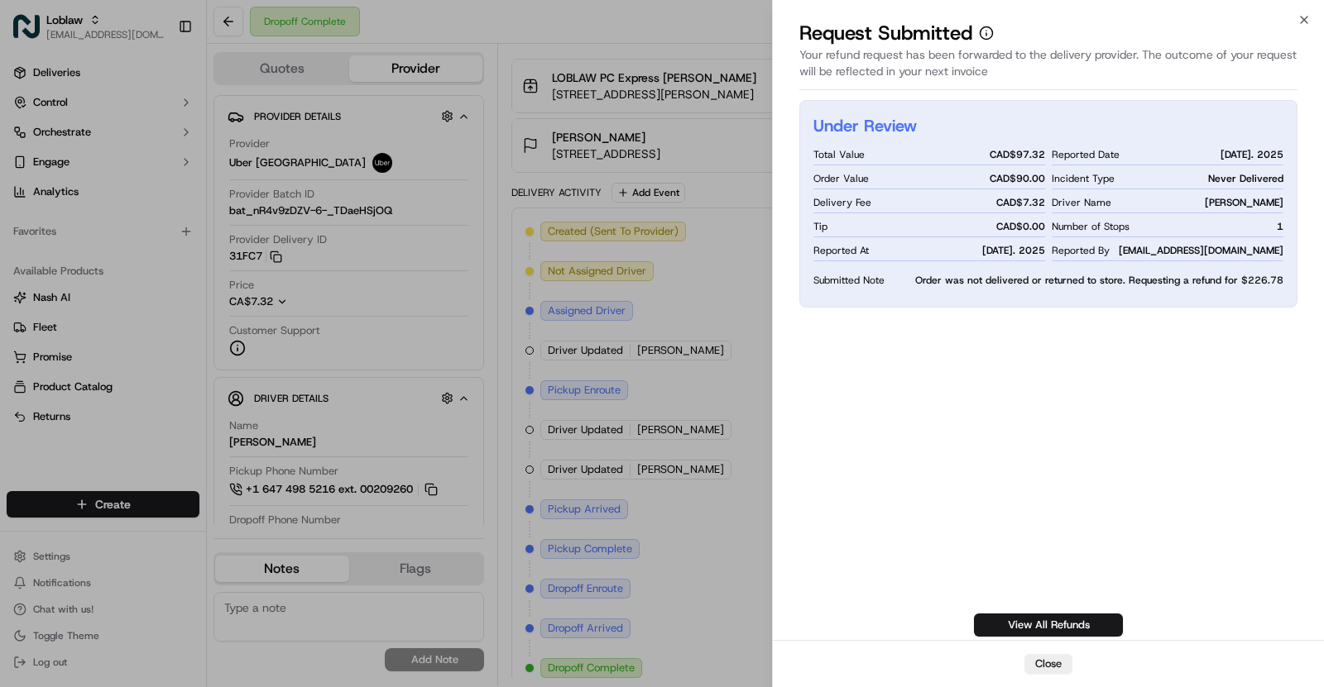
click at [1058, 380] on div "Under Review Total Value CAD$ 97.32 Order Value CAD$ 90.00 Delivery Fee CAD$ 7.…" at bounding box center [1048, 368] width 498 height 537
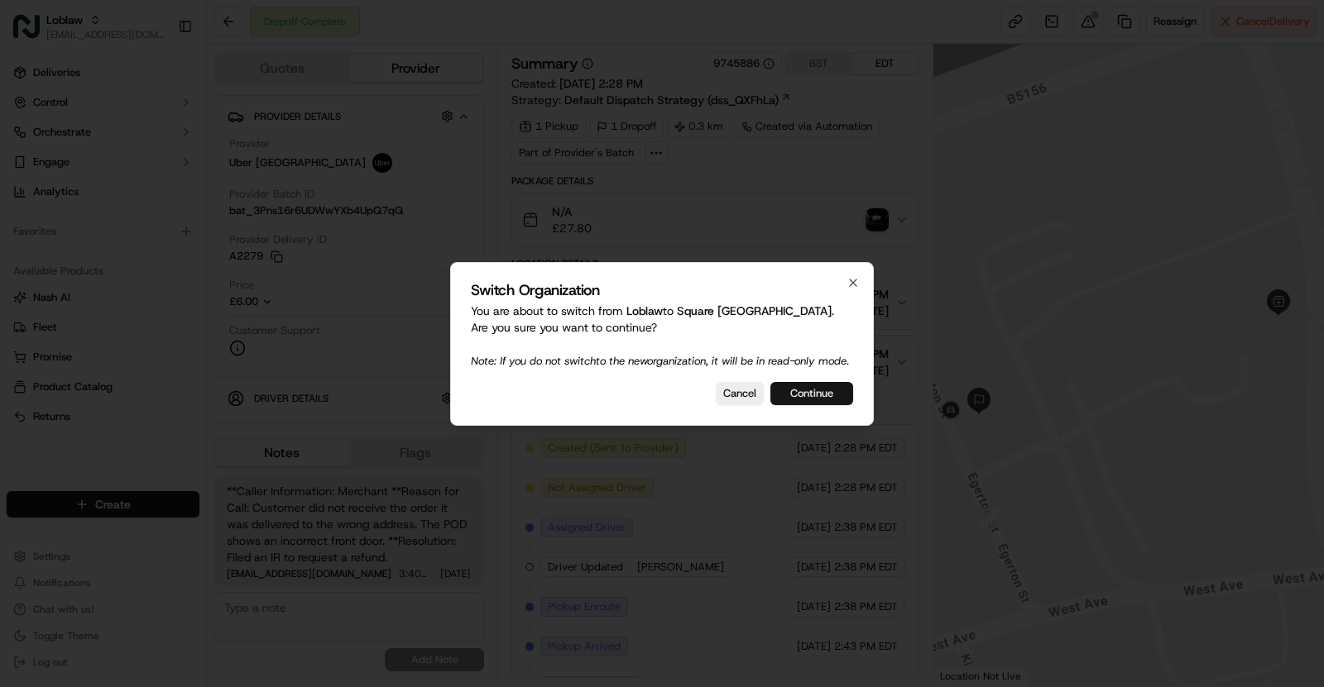
click at [818, 405] on button "Continue" at bounding box center [811, 393] width 83 height 23
click at [1093, 22] on div at bounding box center [662, 343] width 1324 height 687
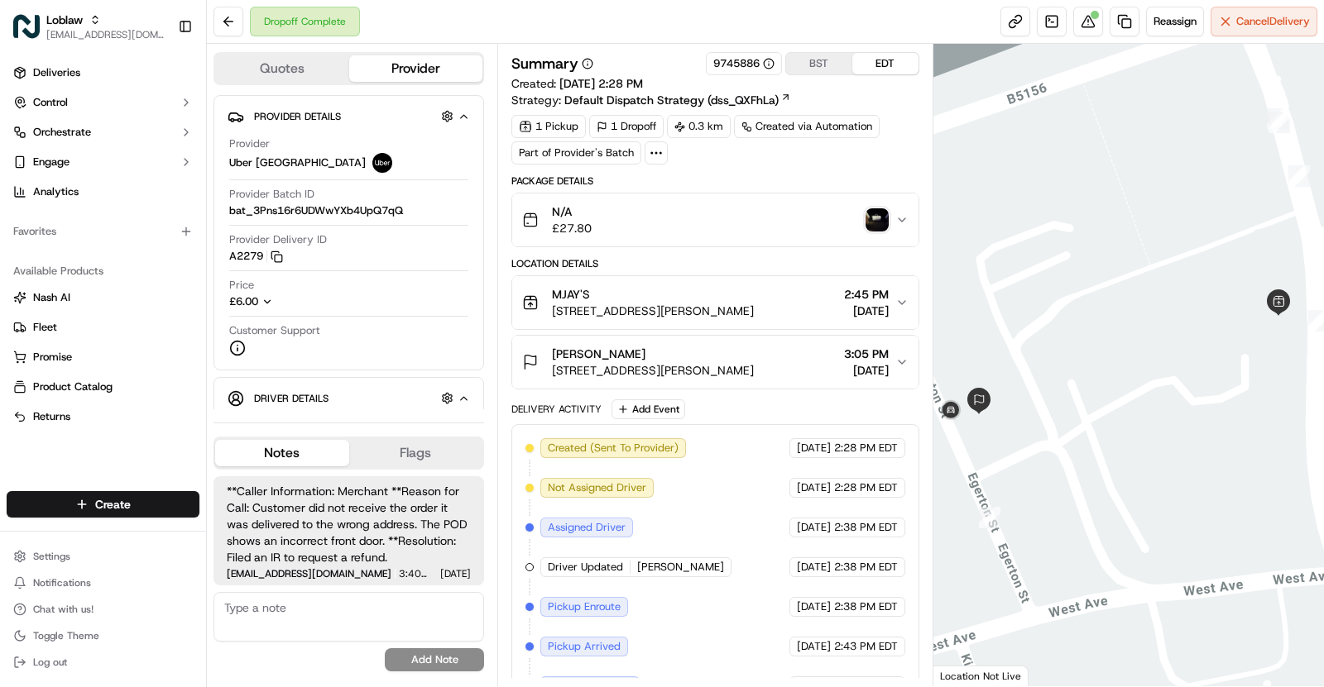
click at [1093, 22] on button at bounding box center [1088, 22] width 30 height 30
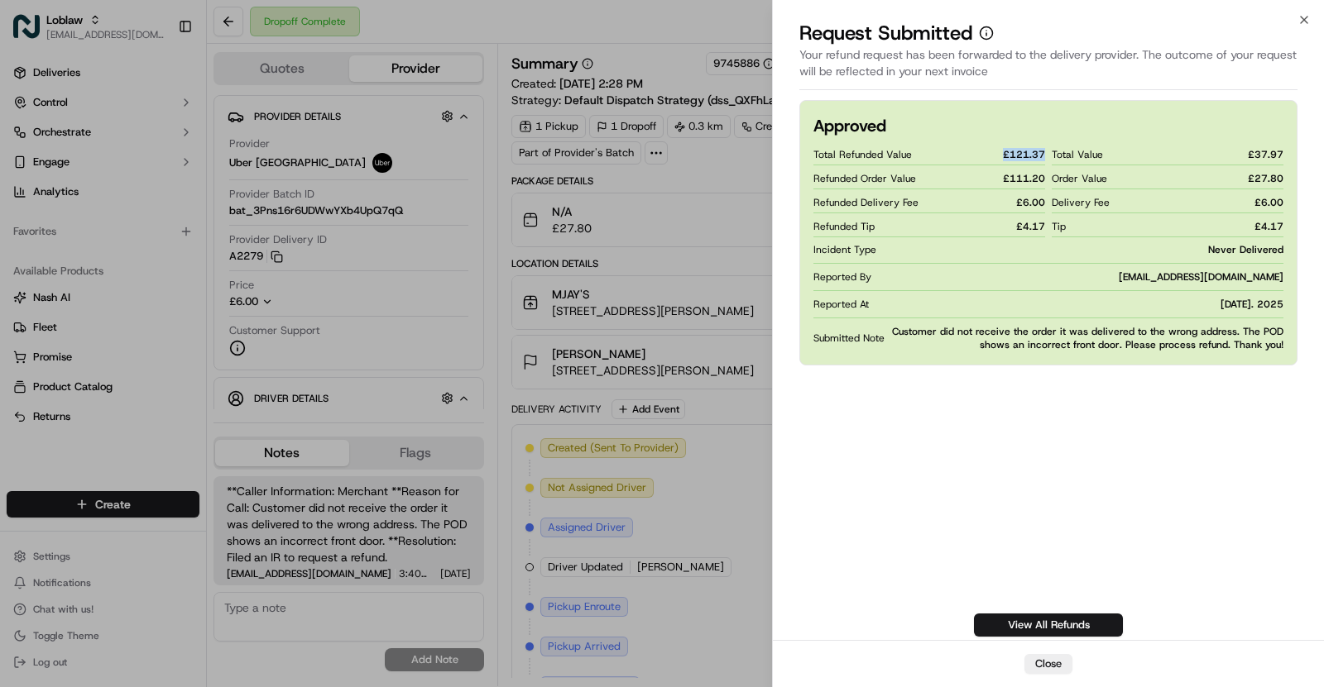
drag, startPoint x: 998, startPoint y: 156, endPoint x: 1046, endPoint y: 151, distance: 49.1
click at [1046, 151] on div "Total Refunded Value £ 121.37 Refunded Order Value £ 111.20 Refunded Delivery F…" at bounding box center [1048, 248] width 470 height 208
copy span "£ 121.37"
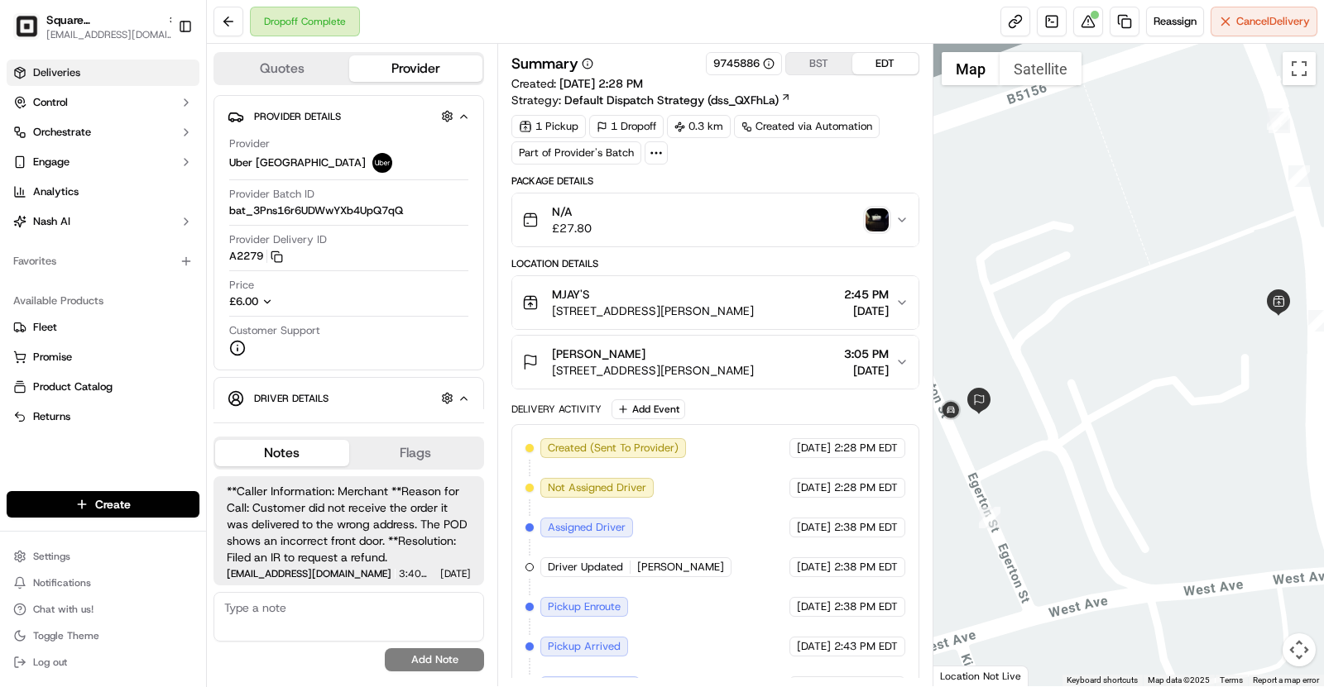
click at [90, 64] on link "Deliveries" at bounding box center [103, 73] width 193 height 26
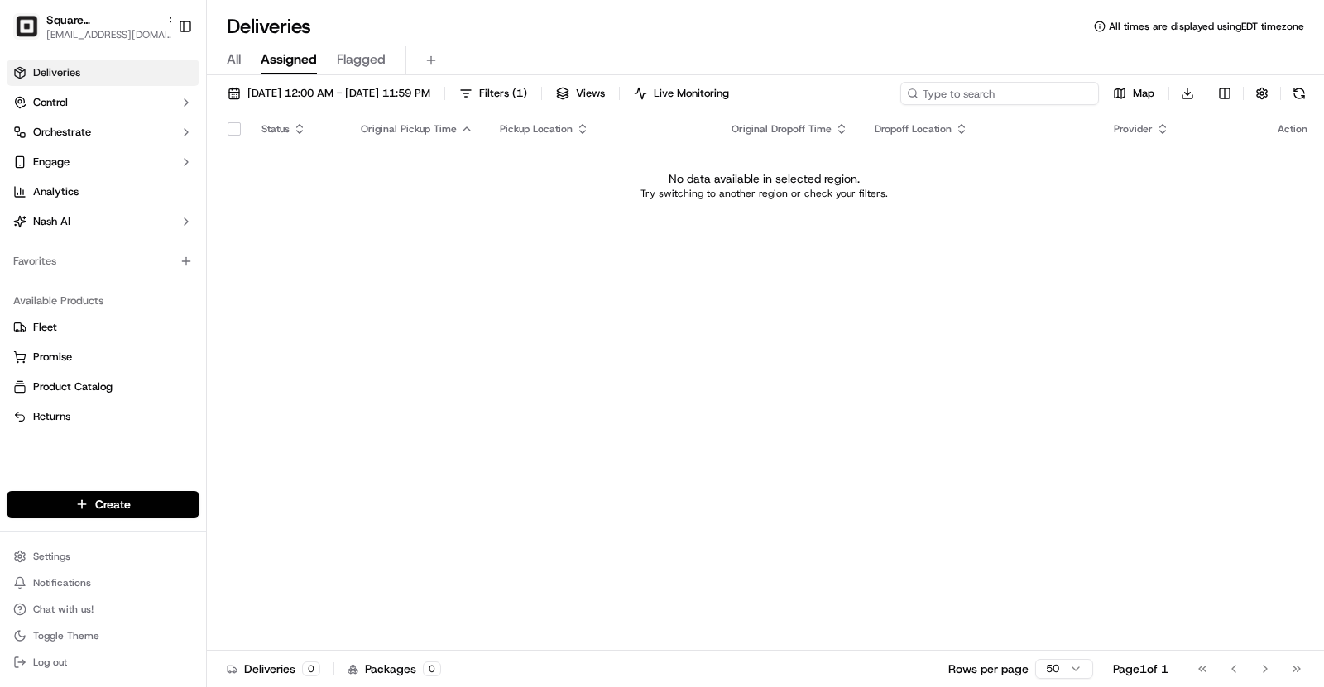
click at [989, 86] on input at bounding box center [999, 93] width 199 height 23
paste input "0261215"
type input "0261215"
click at [314, 89] on span "09/23/2025 12:00 AM - 09/23/2025 11:59 PM" at bounding box center [338, 93] width 183 height 15
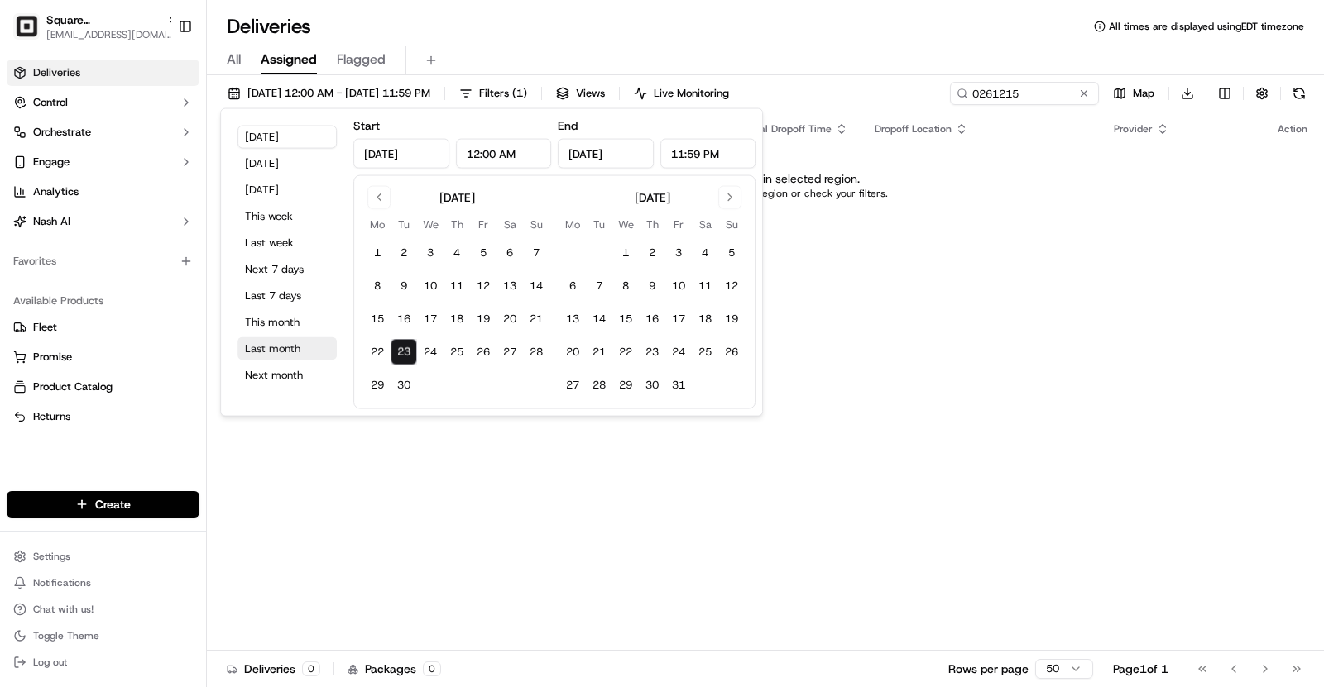
click at [286, 351] on button "Last month" at bounding box center [286, 349] width 99 height 23
type input "Aug 1, 2025"
type input "Aug 31, 2025"
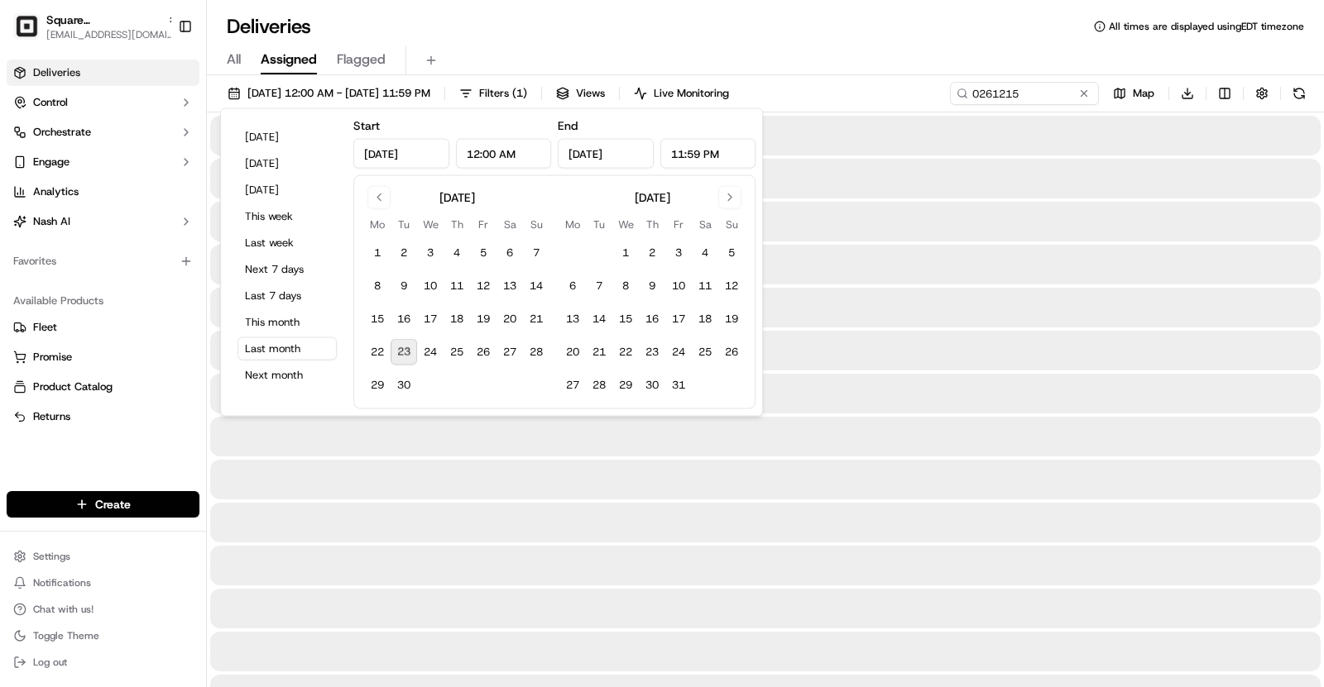
click at [615, 12] on div "Deliveries All times are displayed using EDT timezone All Assigned Flagged 08/0…" at bounding box center [765, 343] width 1117 height 687
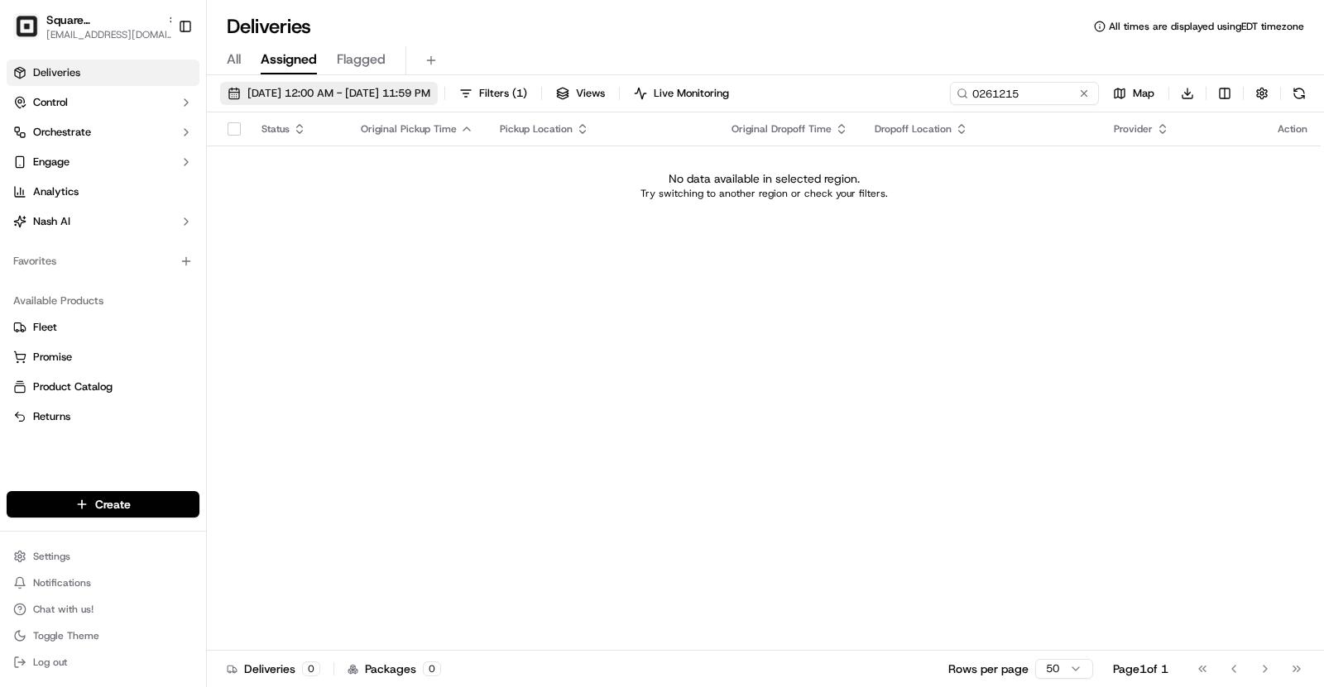
click at [328, 93] on span "08/01/2025 12:00 AM - 08/31/2025 11:59 PM" at bounding box center [338, 93] width 183 height 15
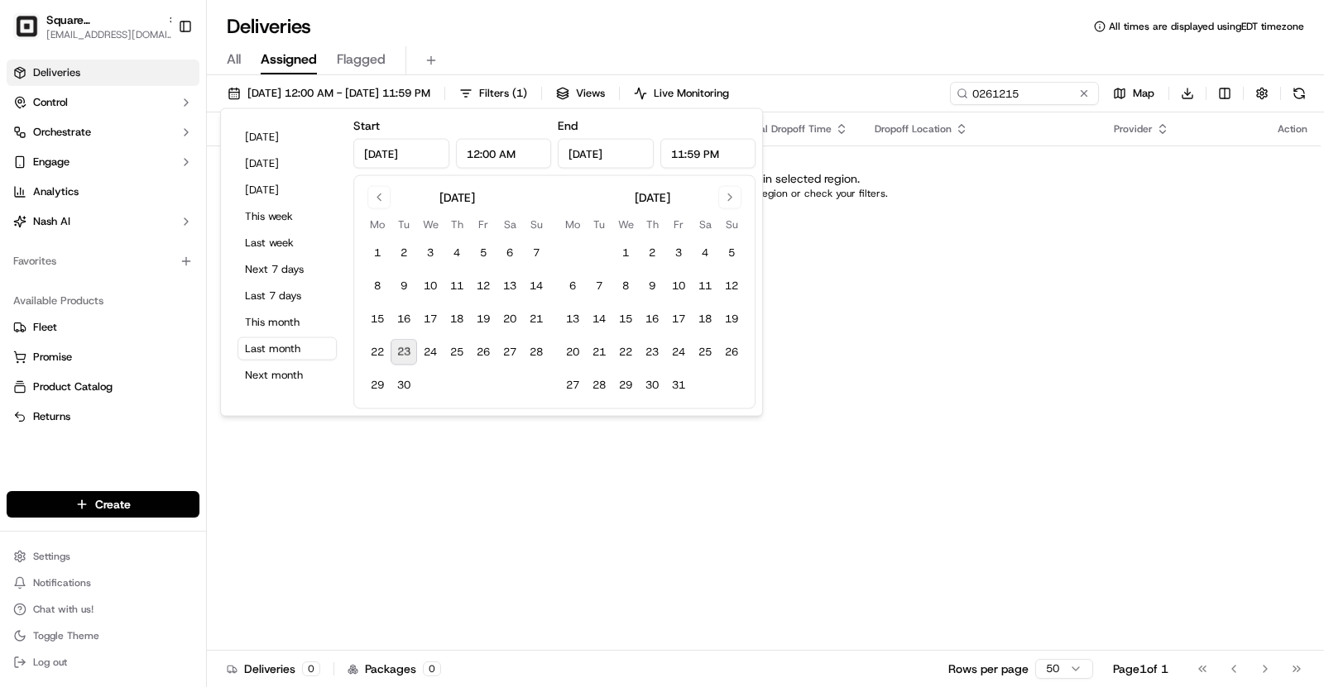
click at [309, 333] on div "Today Yesterday Tomorrow This week Last week Next 7 days Last 7 days This month…" at bounding box center [286, 263] width 119 height 294
click at [312, 318] on button "This month" at bounding box center [286, 322] width 99 height 23
type input "Sep 1, 2025"
type input "Sep 30, 2025"
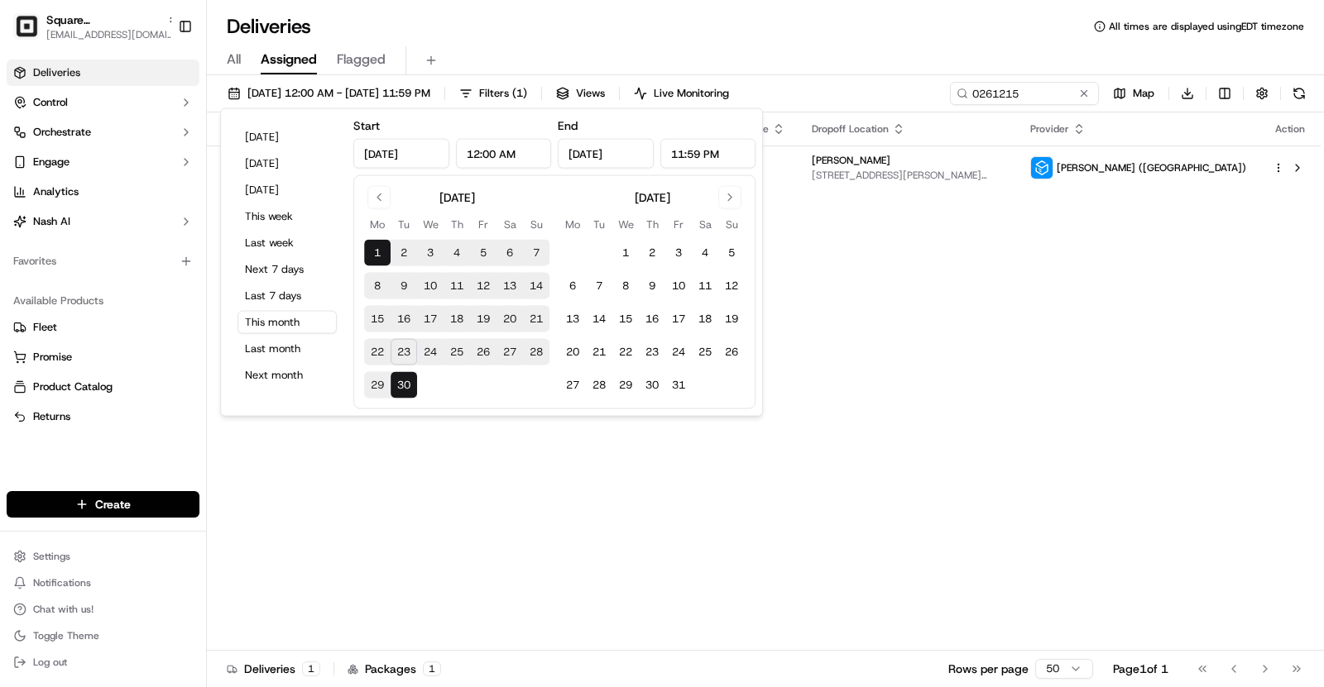
click at [703, 23] on div "Deliveries All times are displayed using EDT timezone" at bounding box center [765, 26] width 1117 height 26
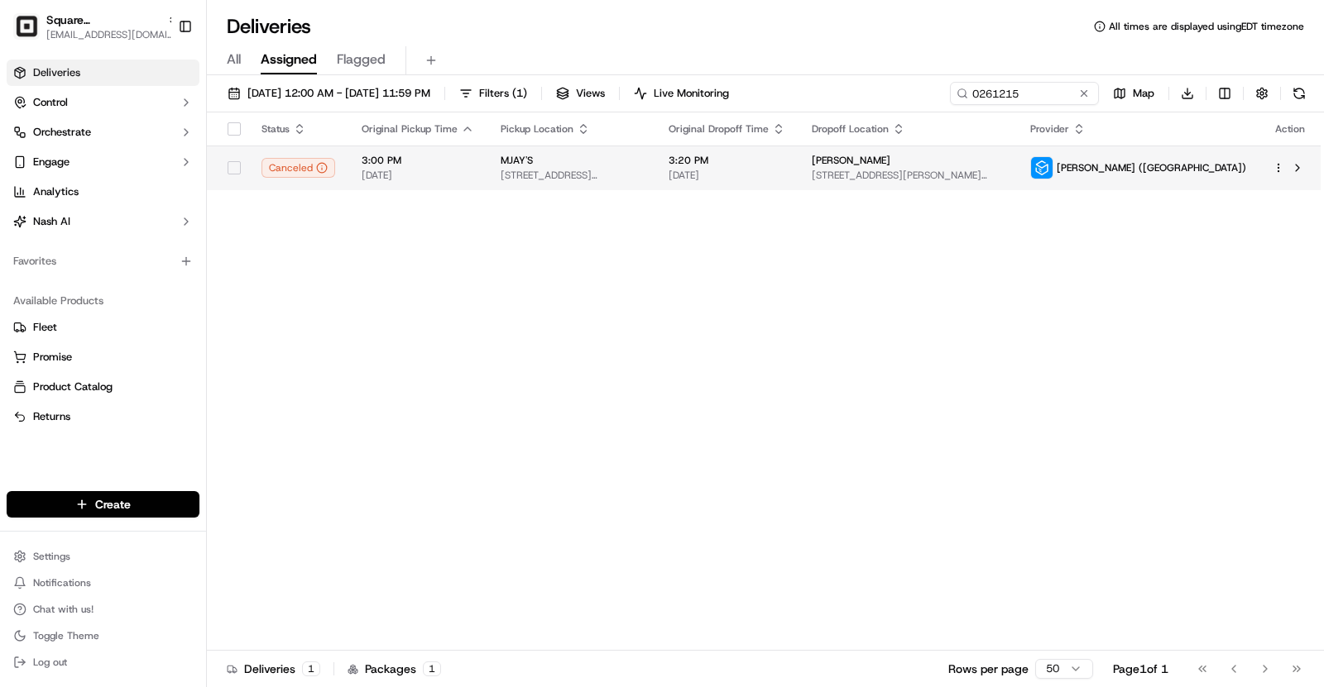
click at [785, 167] on div "3:20 PM 09/21/2025" at bounding box center [726, 168] width 117 height 28
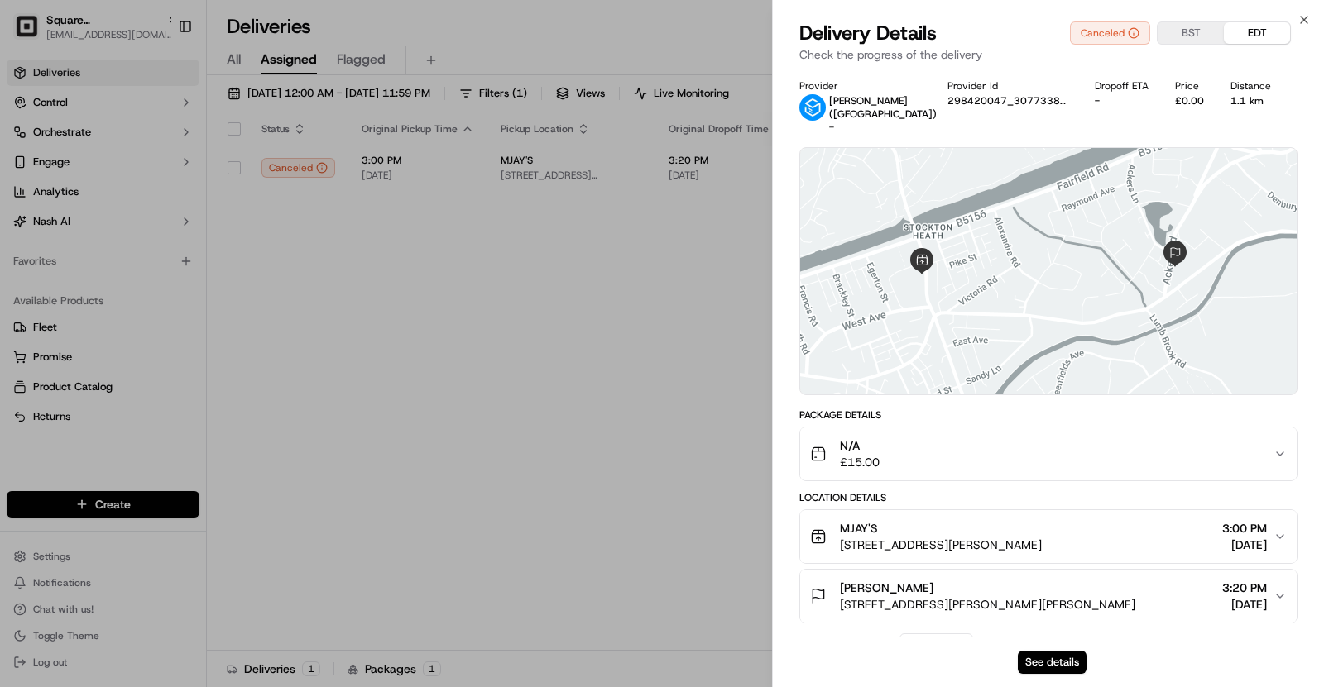
click at [1043, 650] on div "See details" at bounding box center [1048, 662] width 551 height 50
click at [1070, 676] on div "See details" at bounding box center [1048, 662] width 551 height 50
click at [1056, 668] on button "See details" at bounding box center [1052, 662] width 69 height 23
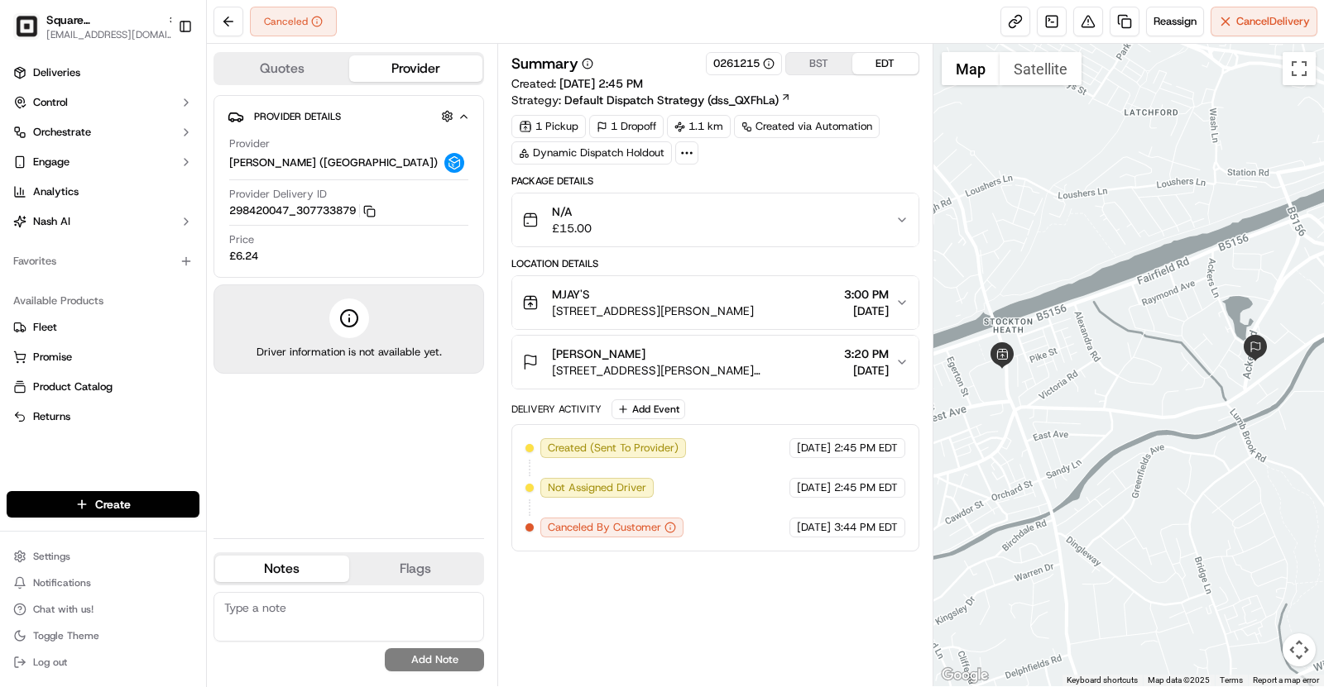
click at [275, 64] on button "Quotes" at bounding box center [282, 68] width 134 height 26
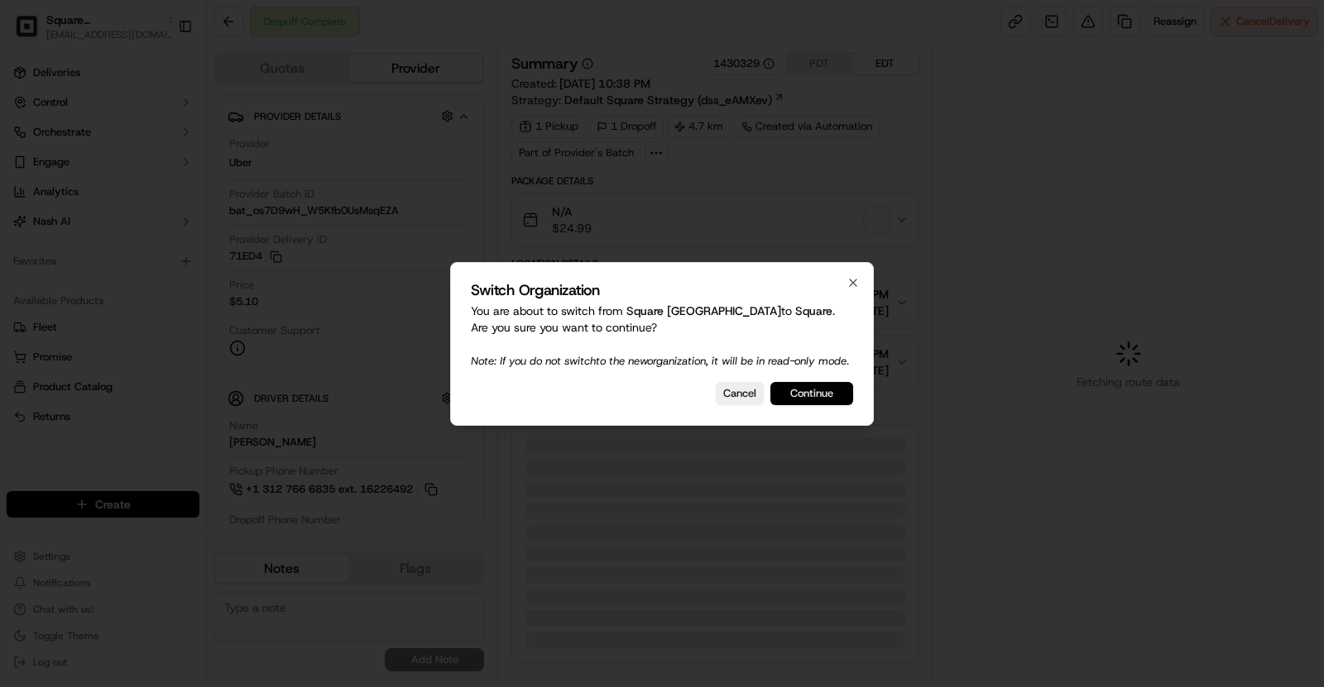
click at [822, 405] on button "Continue" at bounding box center [811, 393] width 83 height 23
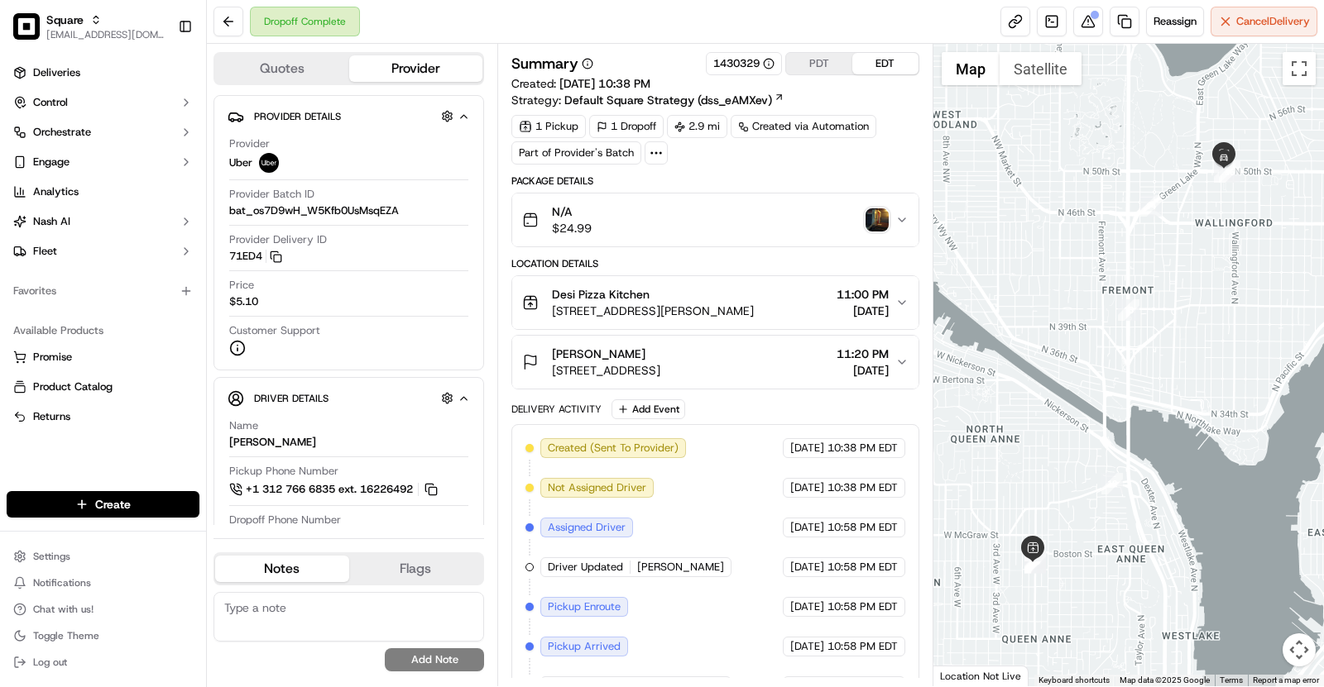
scroll to position [178, 0]
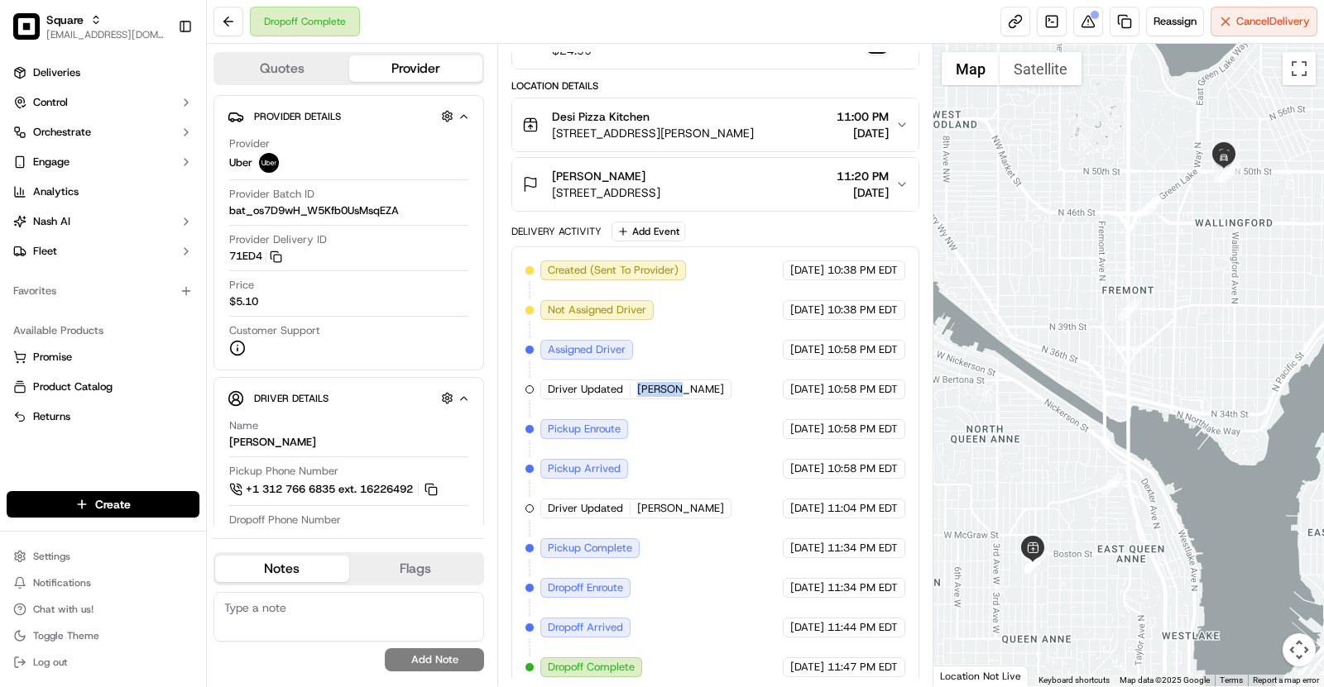
drag, startPoint x: 624, startPoint y: 384, endPoint x: 712, endPoint y: 384, distance: 88.5
click at [712, 384] on div "Created (Sent To Provider) Uber [DATE] 10:38 PM EDT Not Assigned Driver Uber [D…" at bounding box center [715, 469] width 380 height 417
